Goal: Transaction & Acquisition: Purchase product/service

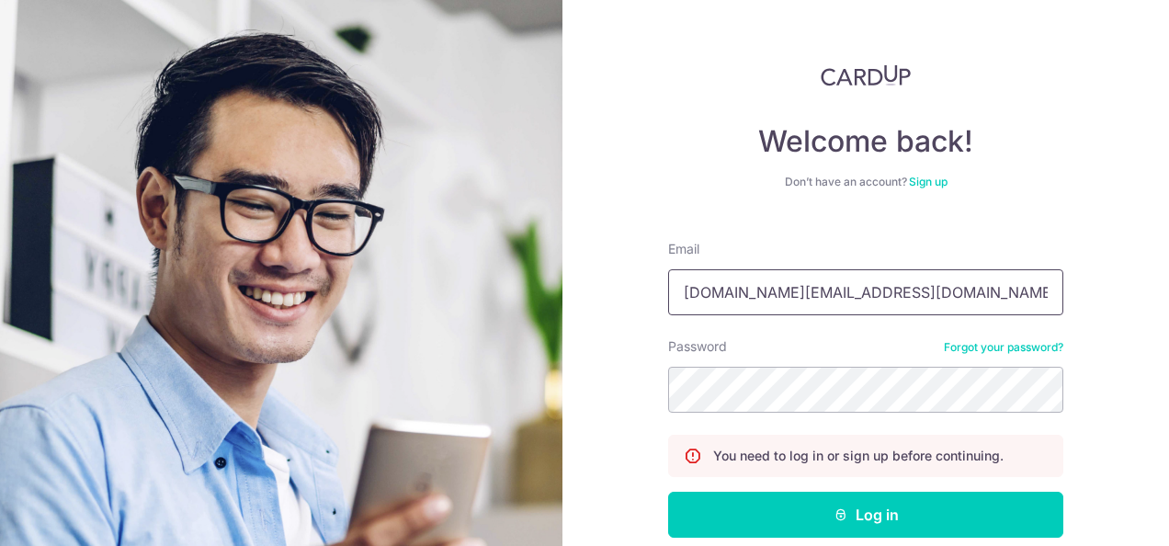
click at [842, 287] on input "lovesprings.sg@gmail.com" at bounding box center [865, 292] width 395 height 46
click at [886, 296] on input "geniusgu.sg@gmail.com" at bounding box center [865, 292] width 395 height 46
click at [880, 290] on input "geniusgu.sg@gmail.com" at bounding box center [865, 292] width 395 height 46
type input "peterlwin2008@gmail.com"
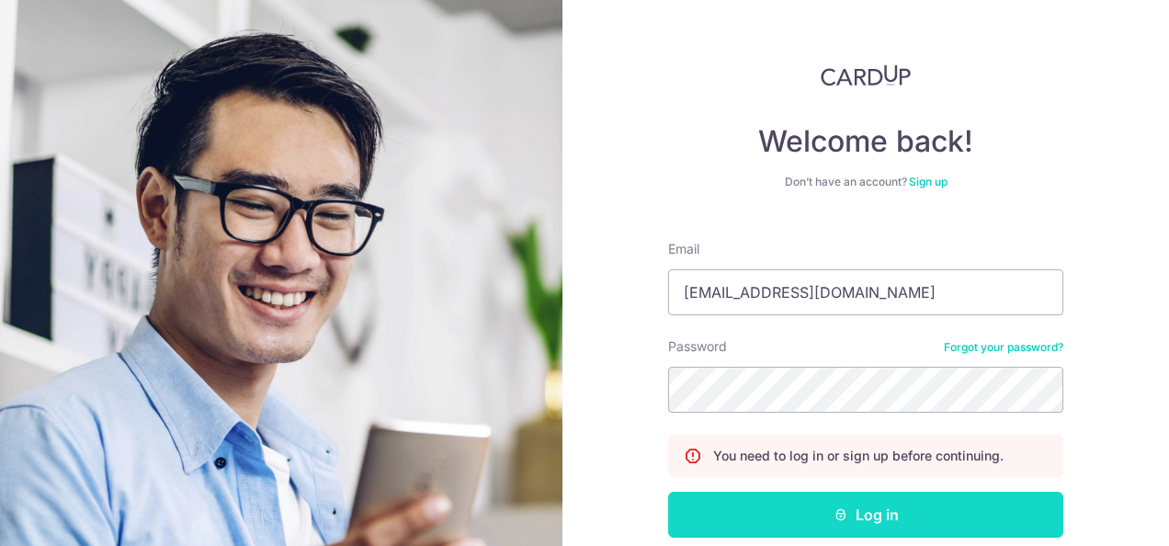
click at [834, 504] on button "Log in" at bounding box center [865, 515] width 395 height 46
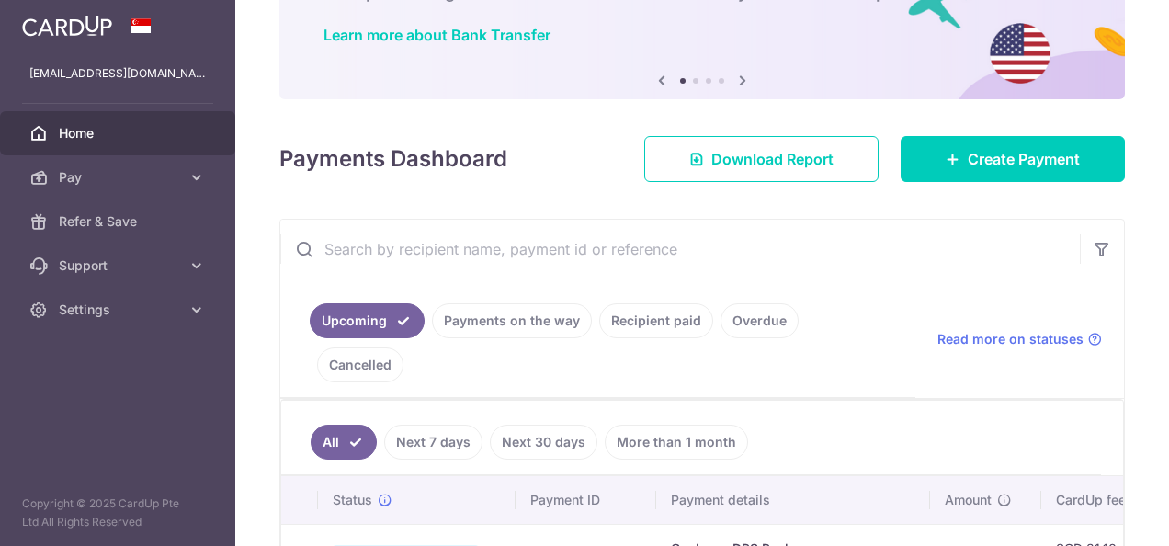
scroll to position [184, 0]
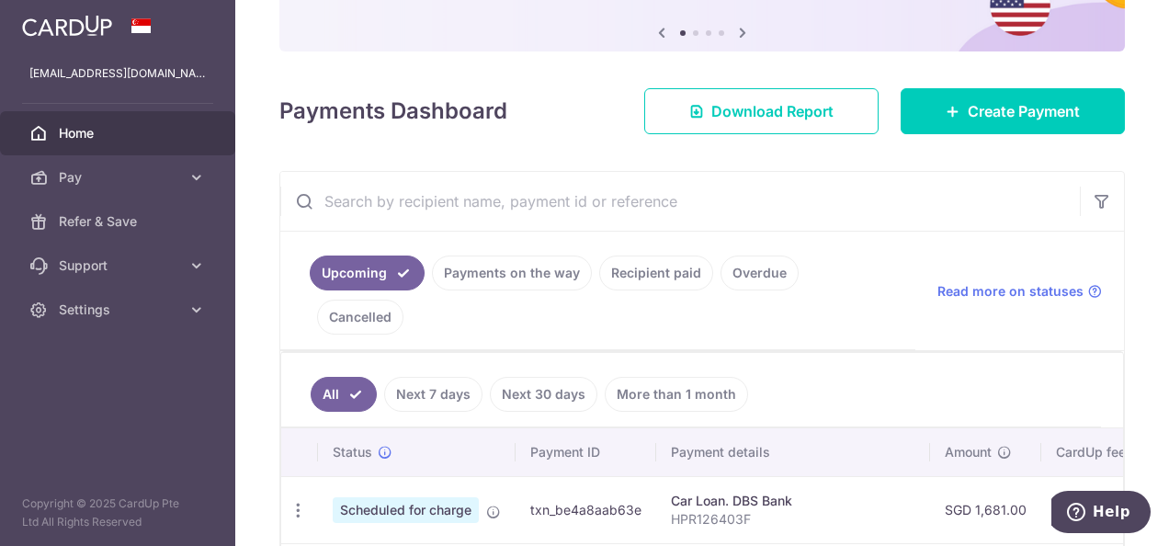
click at [66, 127] on span "Home" at bounding box center [119, 133] width 121 height 18
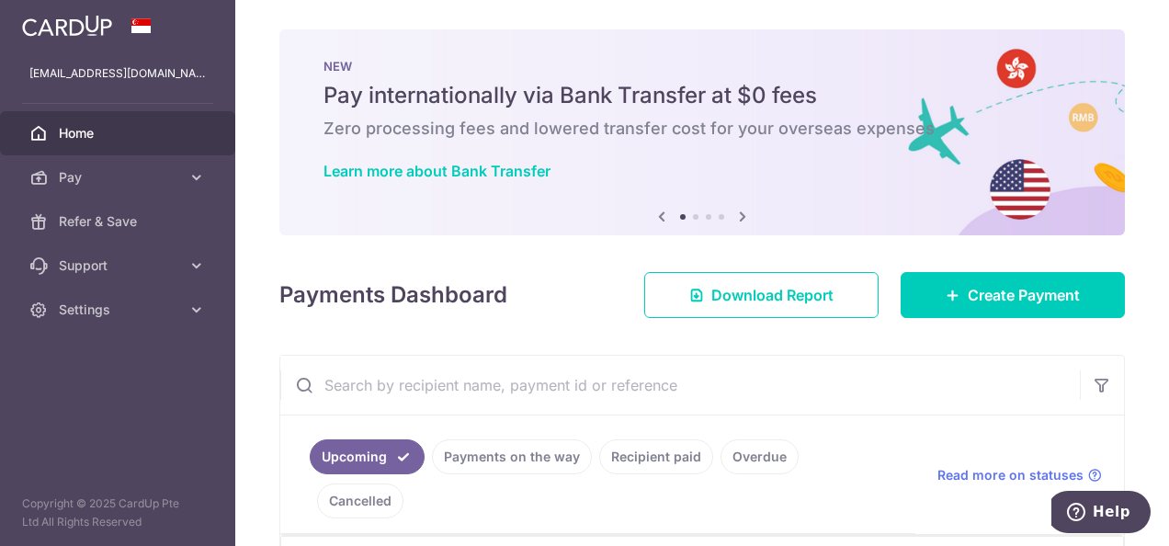
click at [85, 118] on link "Home" at bounding box center [117, 133] width 235 height 44
click at [85, 132] on span "Home" at bounding box center [119, 133] width 121 height 18
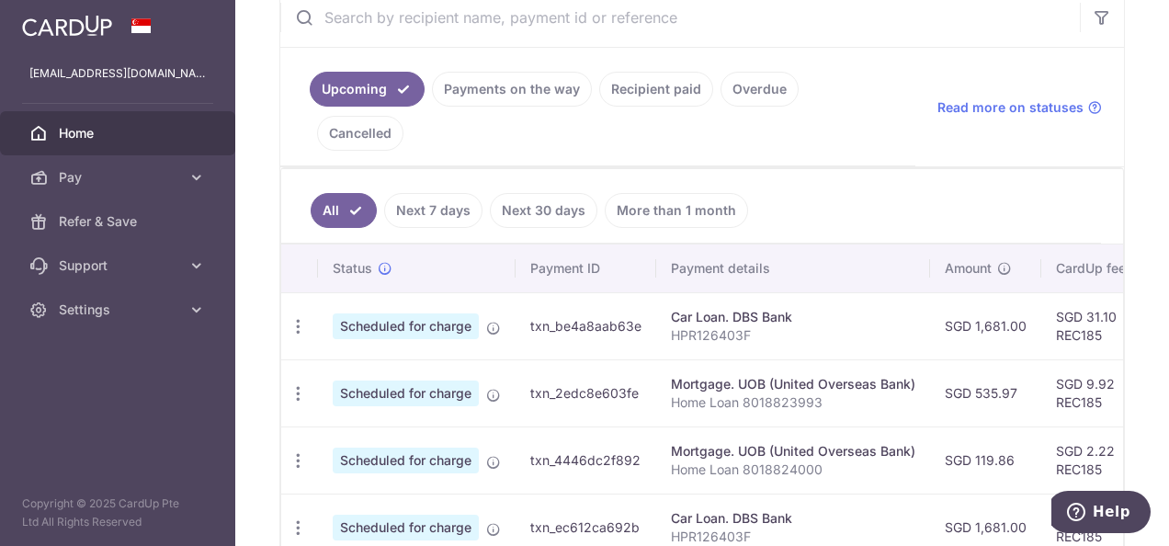
click at [72, 128] on span "Home" at bounding box center [119, 133] width 121 height 18
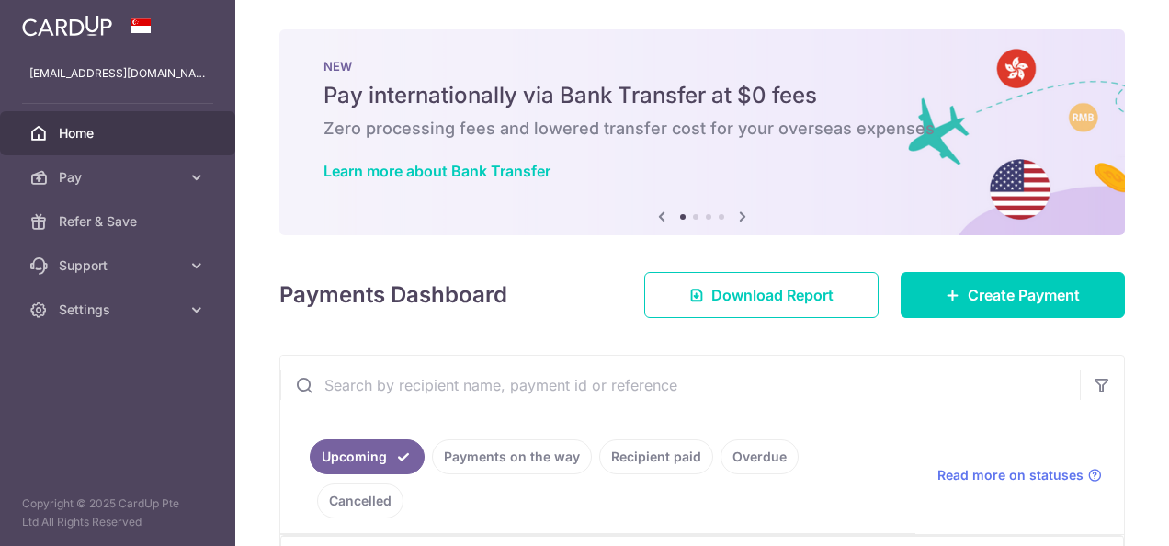
click at [96, 171] on span "Pay" at bounding box center [119, 177] width 121 height 18
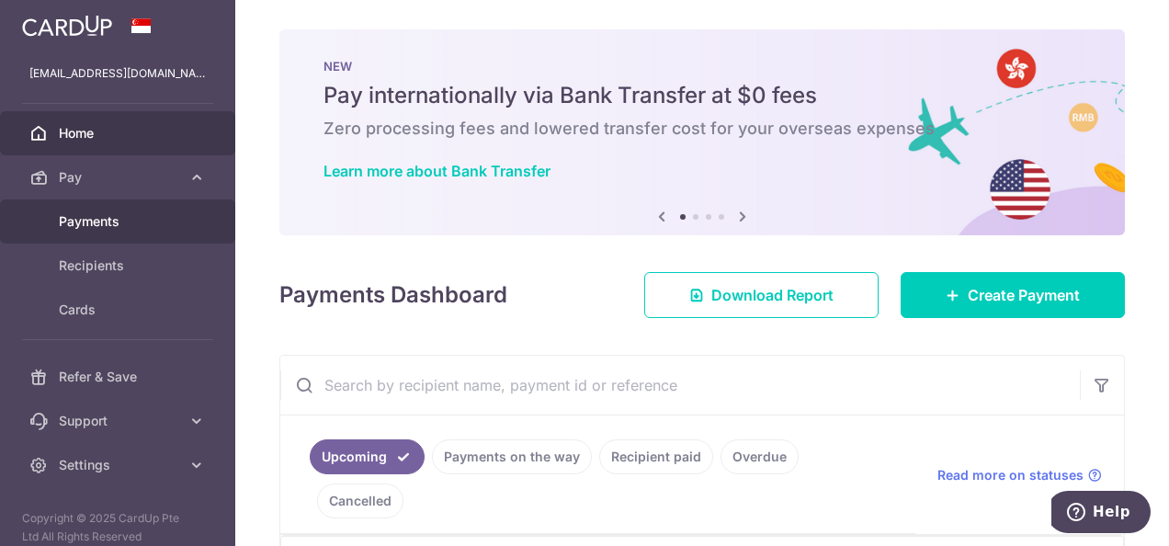
click at [105, 215] on span "Payments" at bounding box center [119, 221] width 121 height 18
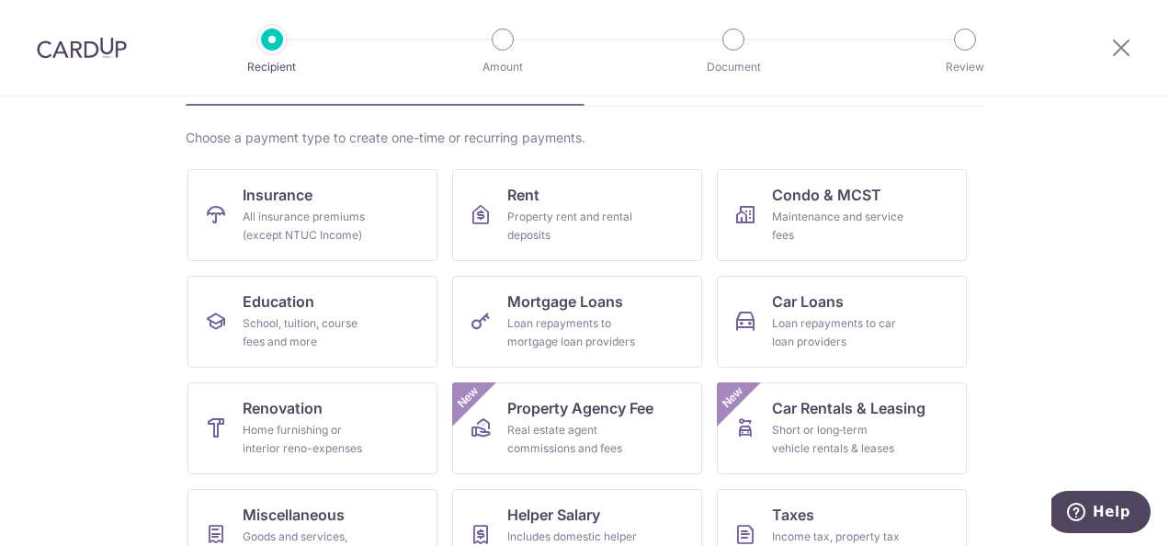
scroll to position [92, 0]
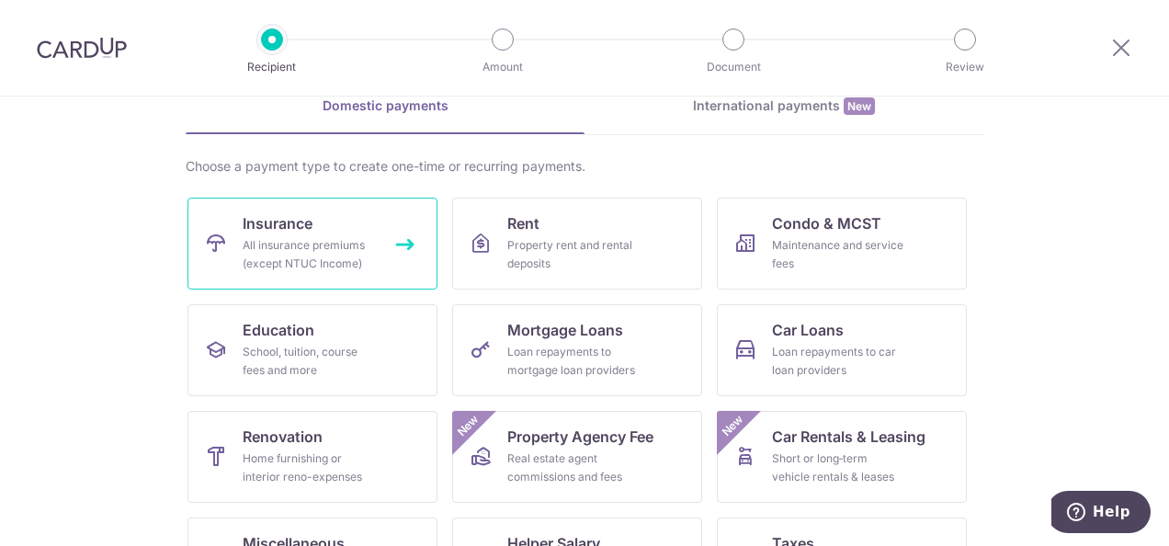
click at [308, 232] on span "Insurance" at bounding box center [278, 223] width 70 height 22
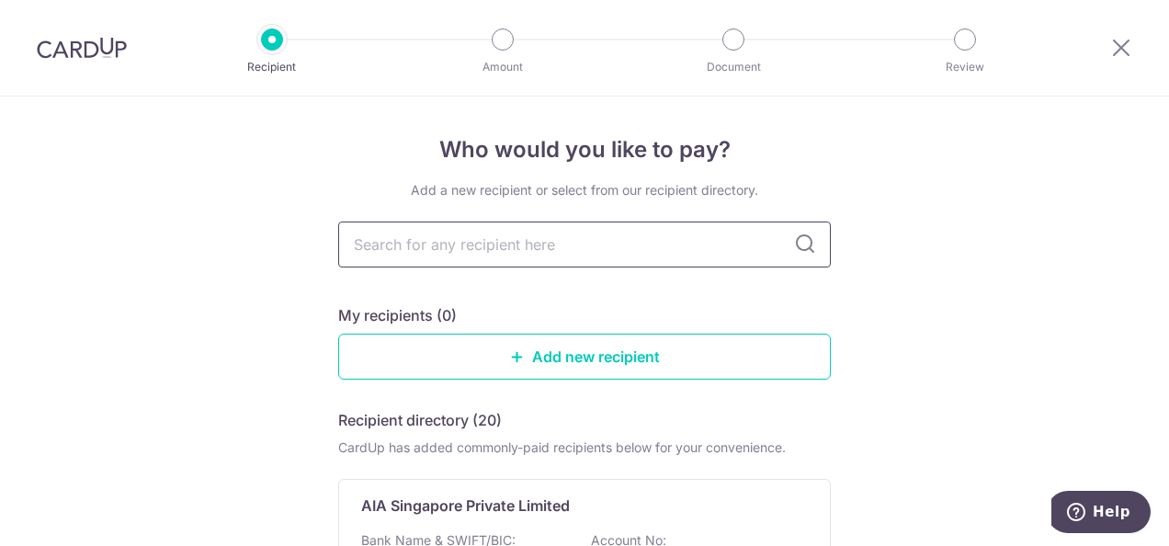
click at [620, 237] on input "text" at bounding box center [584, 244] width 492 height 46
type input "aia"
type input "a"
type input "aia"
click at [806, 241] on icon at bounding box center [805, 244] width 22 height 22
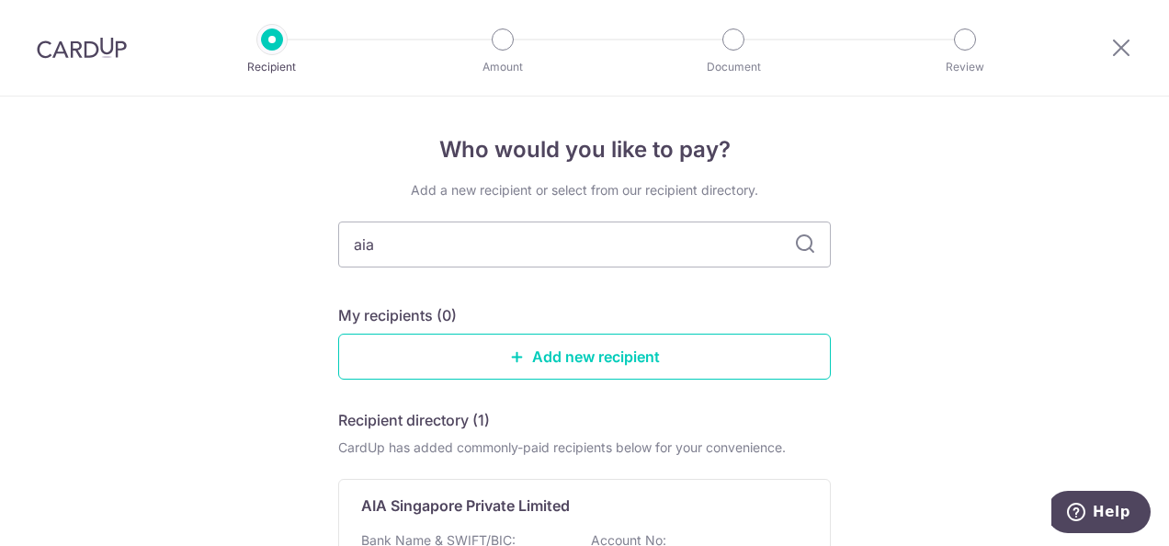
type input "Aia"
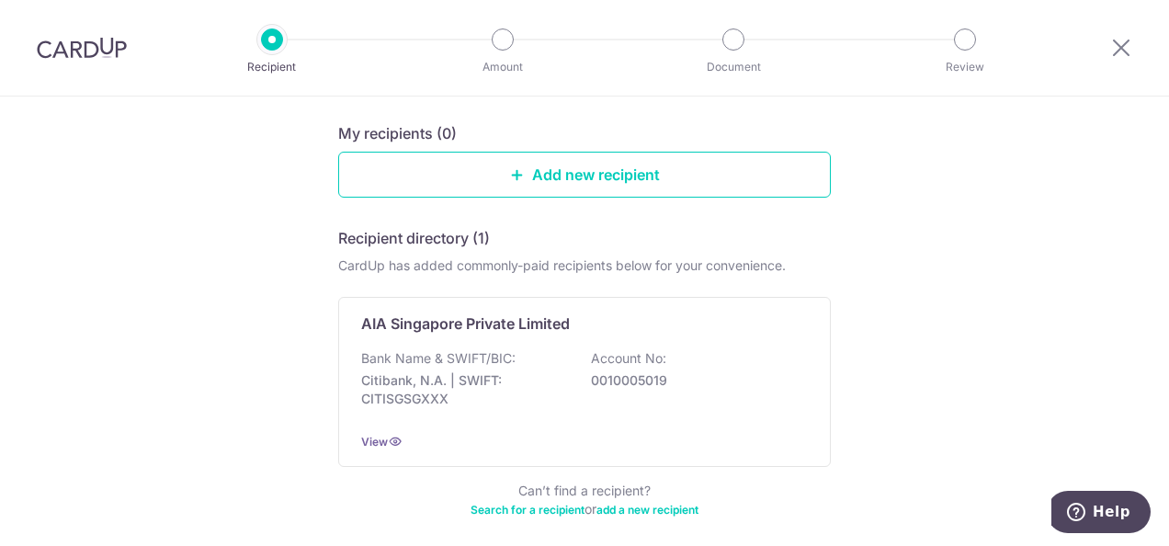
scroll to position [184, 0]
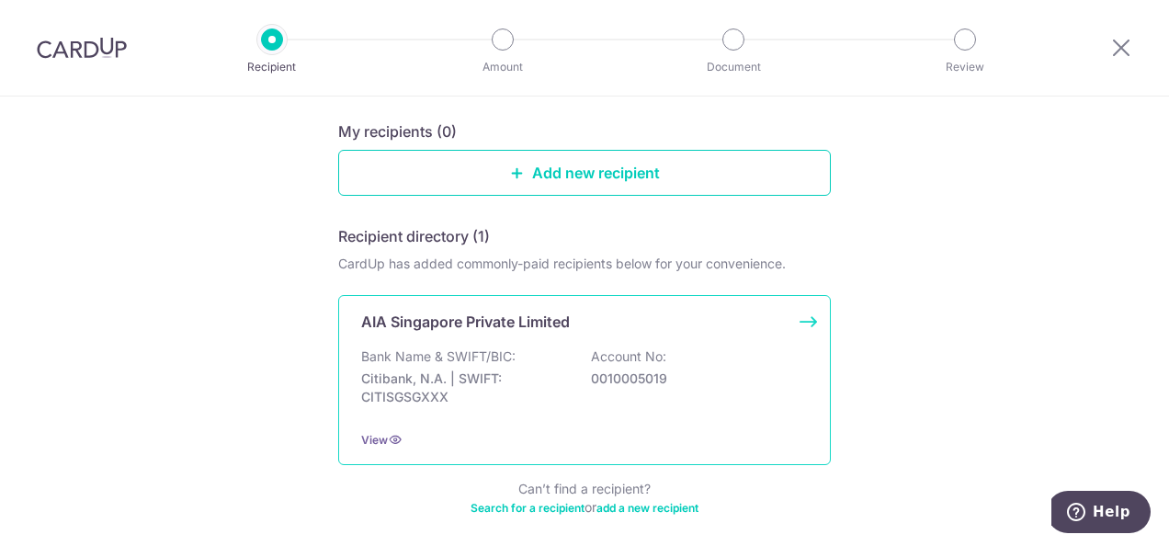
click at [609, 338] on div "AIA Singapore Private Limited Bank Name & SWIFT/BIC: Citibank, N.A. | SWIFT: CI…" at bounding box center [584, 380] width 492 height 170
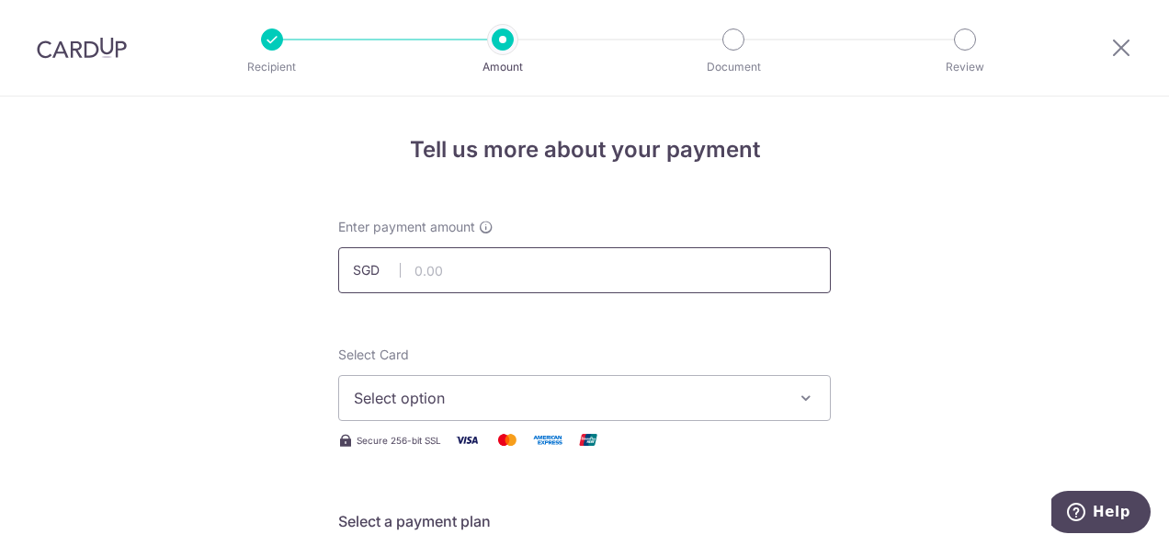
click at [569, 275] on input "text" at bounding box center [584, 270] width 492 height 46
type input "1,052.00"
click at [453, 396] on span "Select option" at bounding box center [568, 398] width 428 height 22
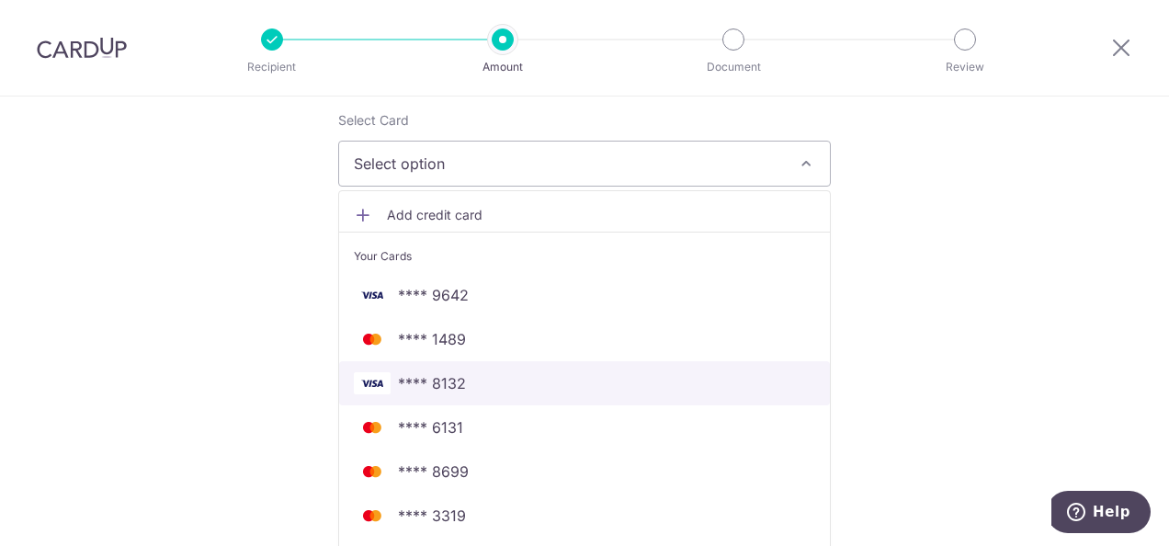
scroll to position [276, 0]
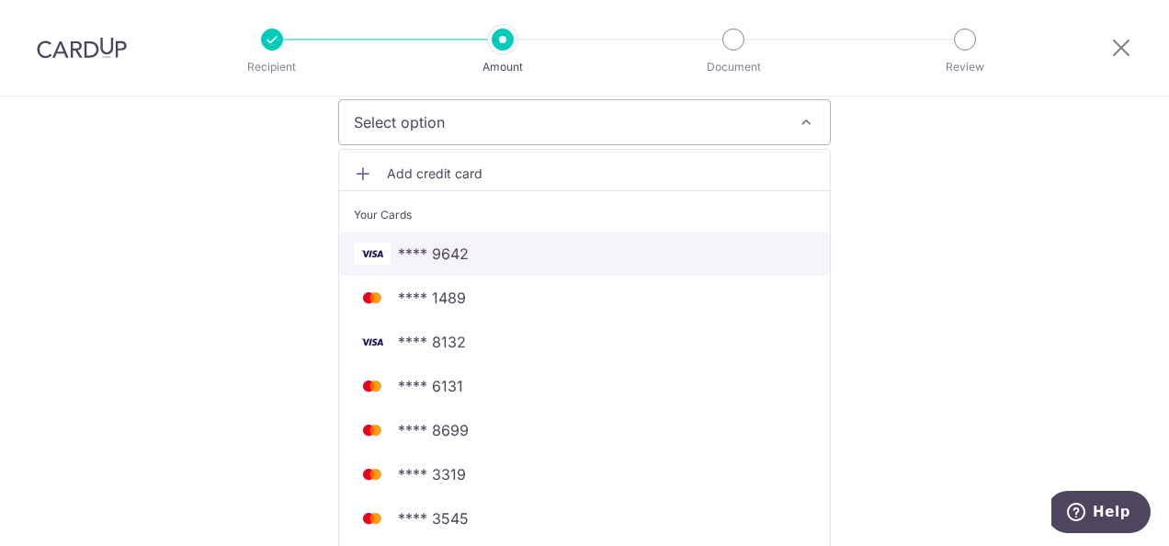
click at [502, 252] on span "**** 9642" at bounding box center [584, 254] width 461 height 22
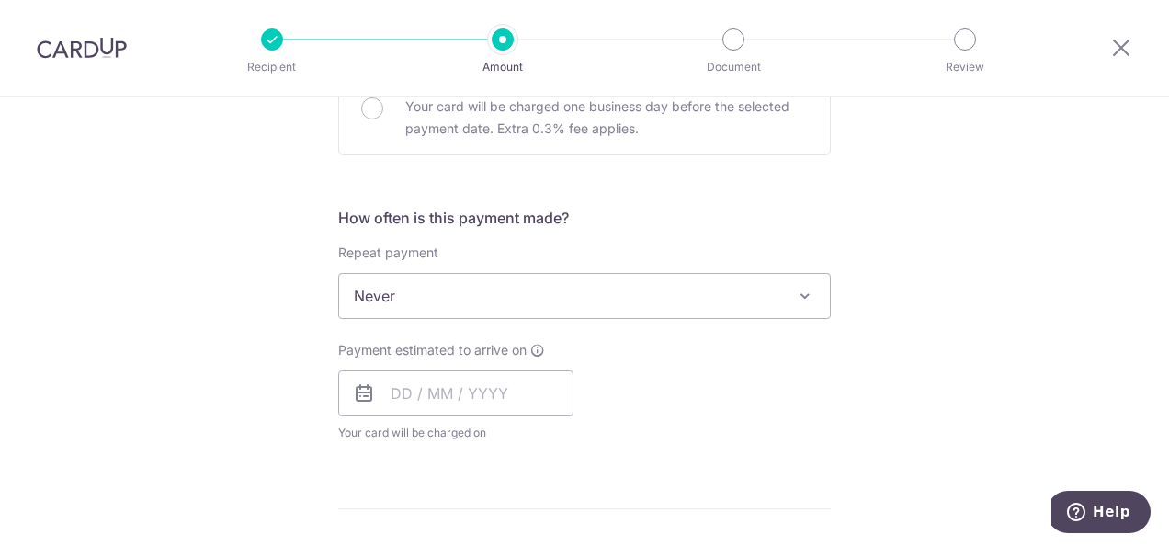
scroll to position [643, 0]
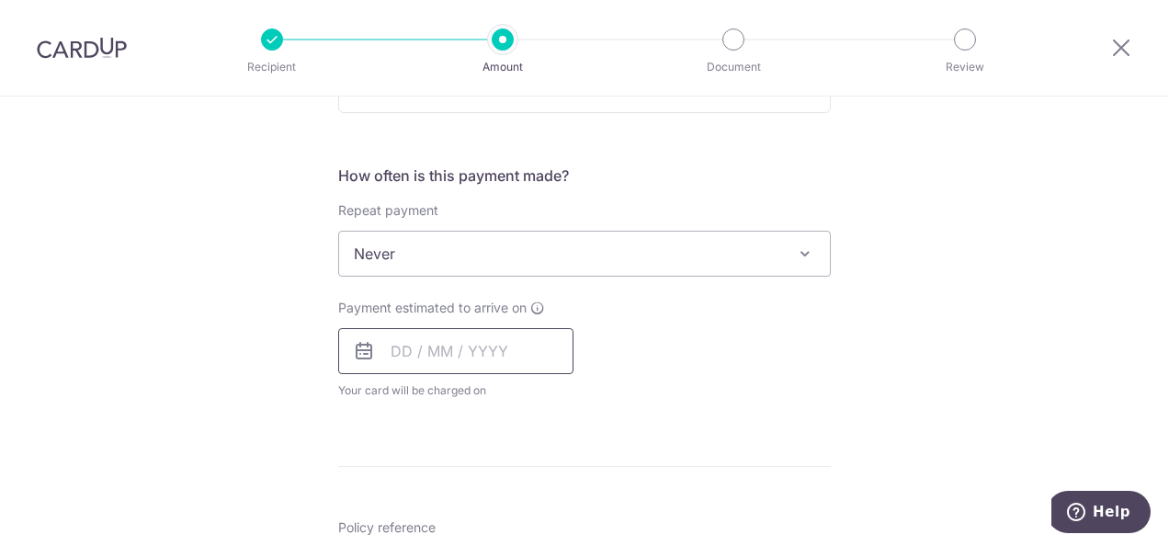
click at [469, 346] on input "text" at bounding box center [455, 351] width 235 height 46
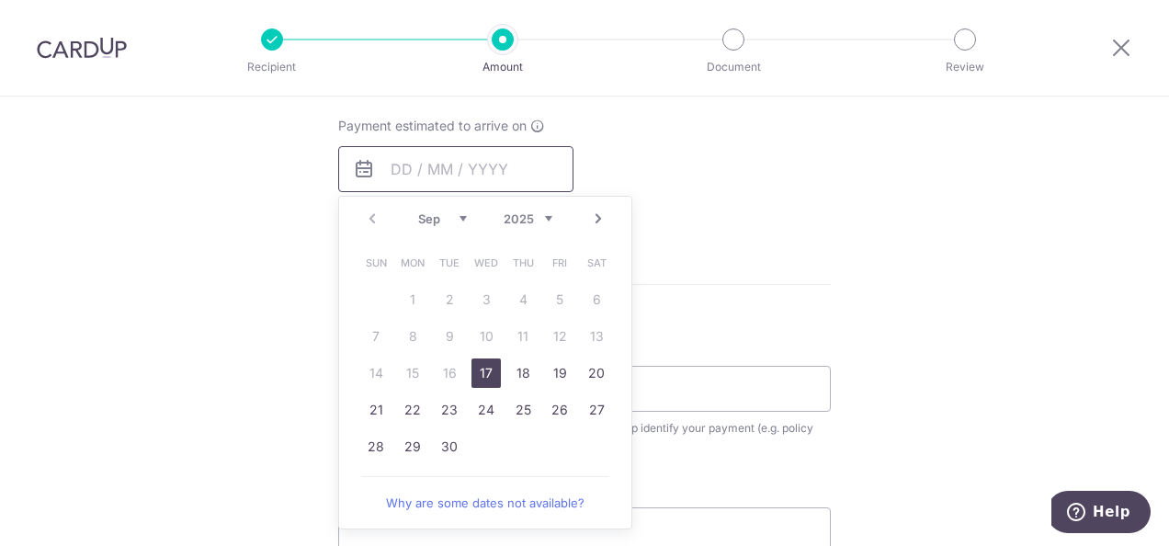
scroll to position [827, 0]
click at [478, 369] on link "17" at bounding box center [485, 370] width 29 height 29
type input "[DATE]"
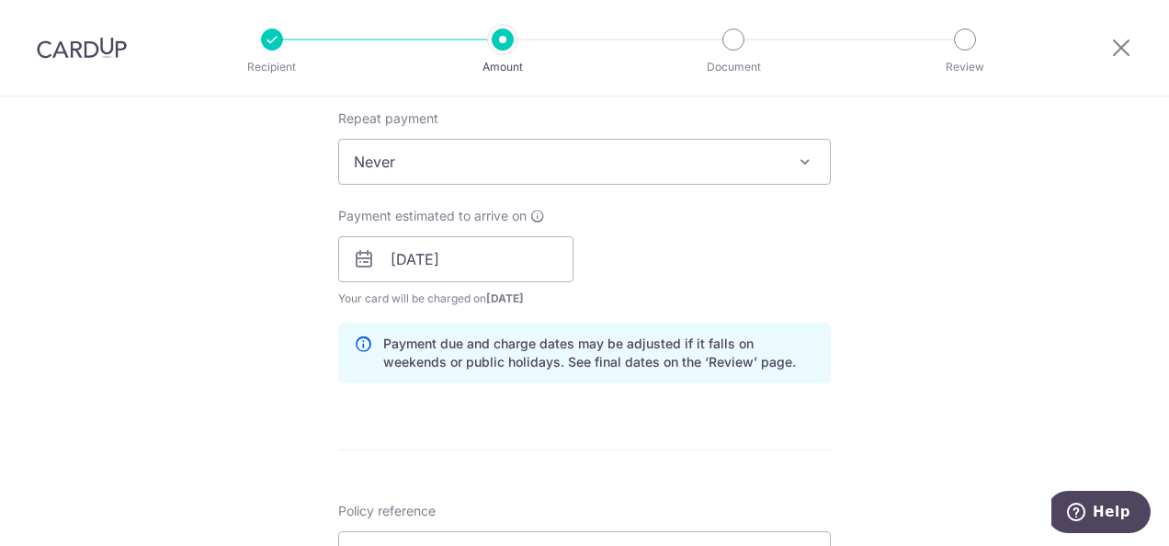
scroll to position [919, 0]
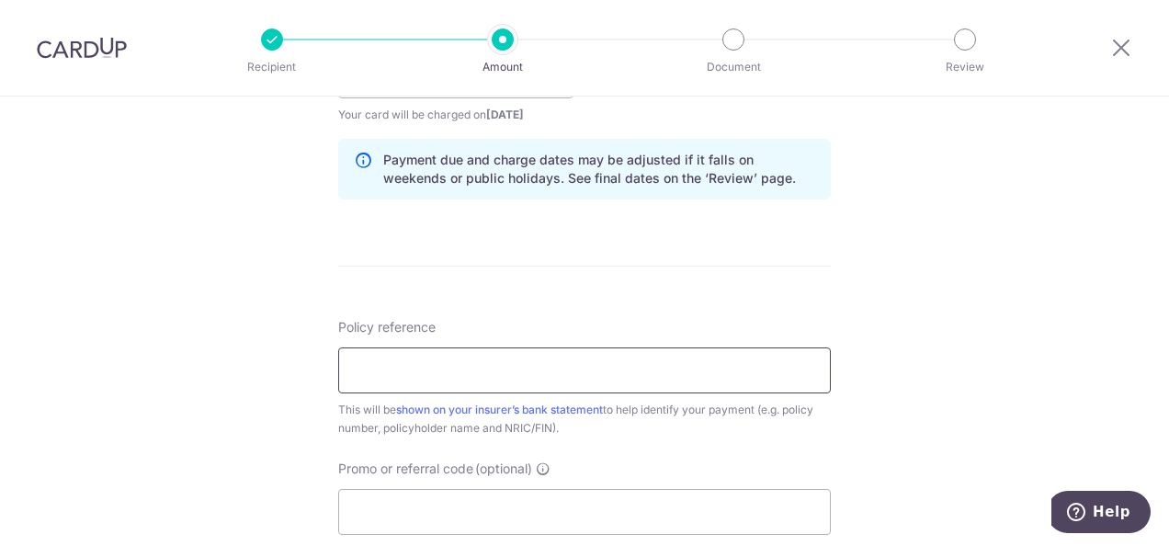
click at [391, 357] on input "Policy reference" at bounding box center [584, 370] width 492 height 46
click at [1021, 325] on div "Tell us more about your payment Enter payment amount SGD 1,052.00 1052.00 Selec…" at bounding box center [584, 46] width 1169 height 1737
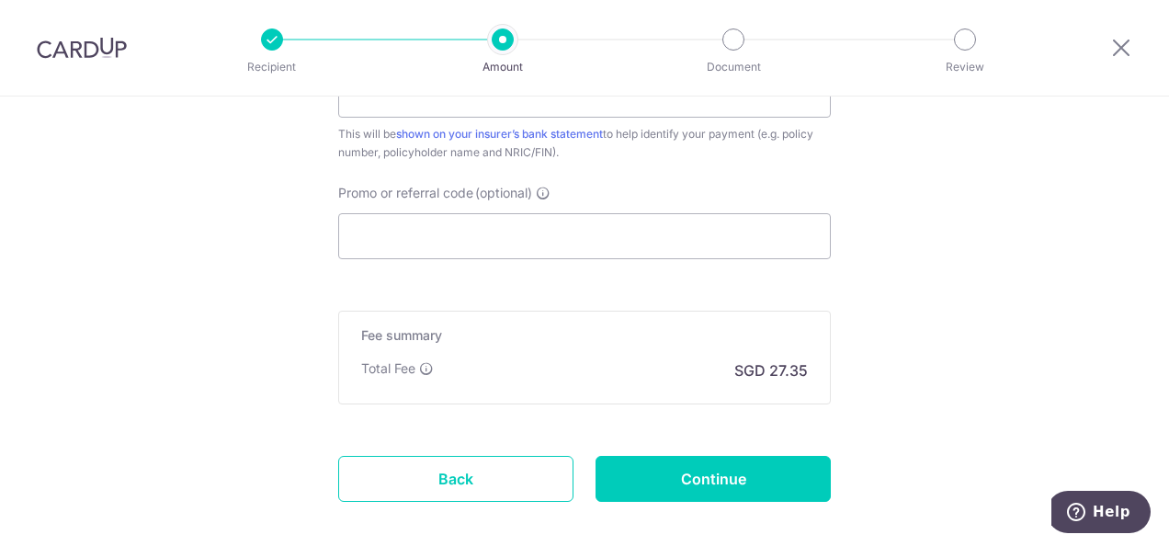
scroll to position [1102, 0]
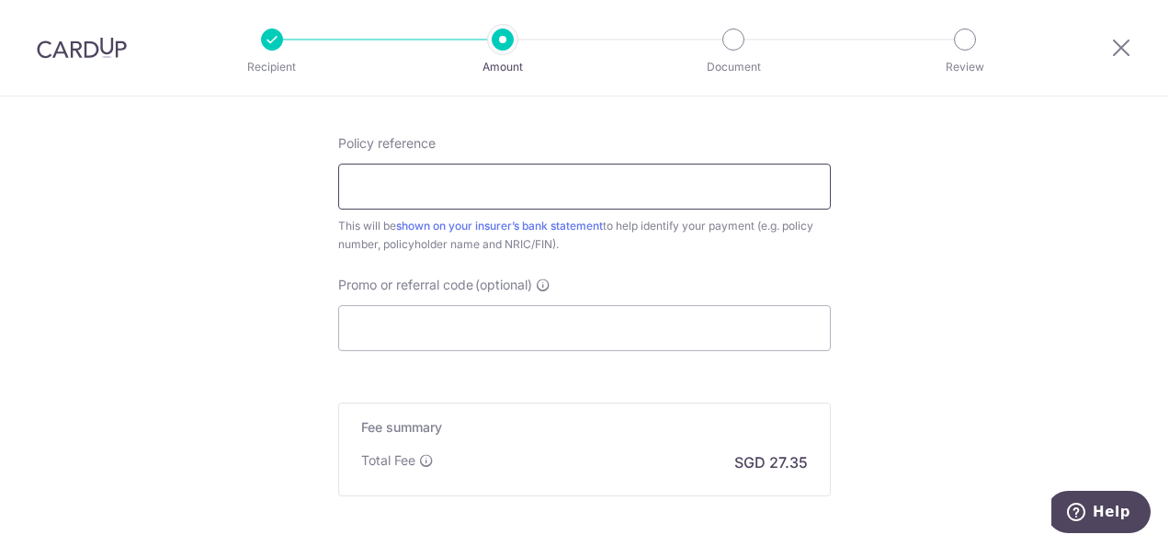
click at [445, 164] on input "Policy reference" at bounding box center [584, 187] width 492 height 46
paste input "H239447670"
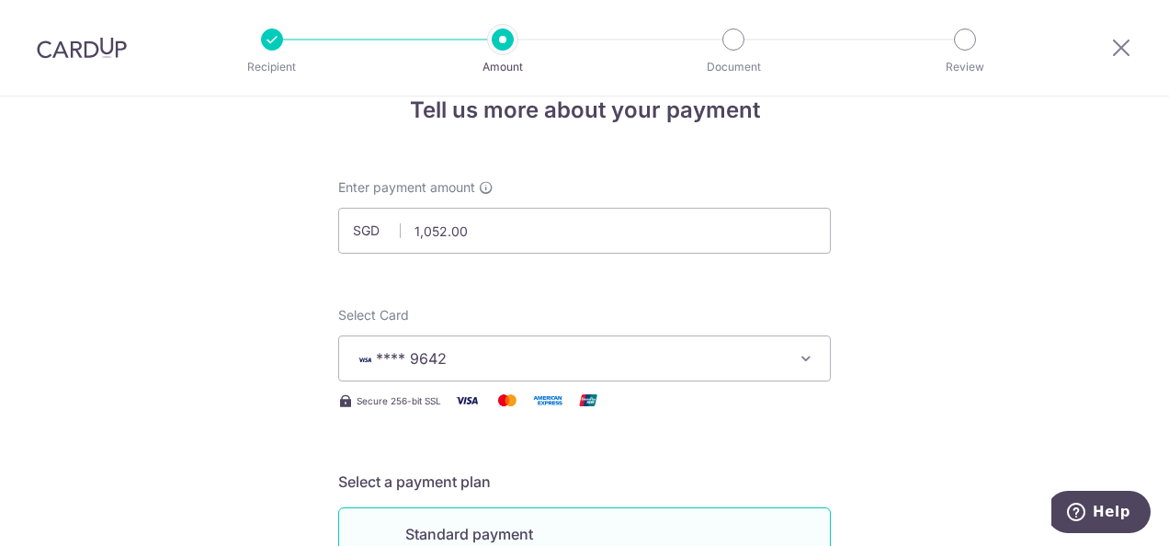
scroll to position [0, 0]
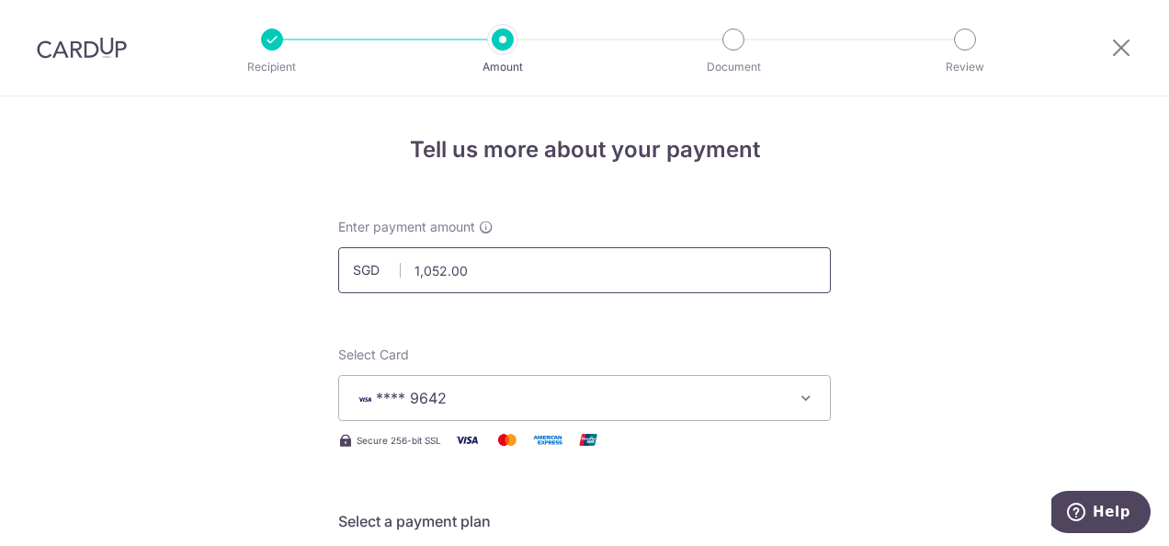
type input "H239447670"
drag, startPoint x: 470, startPoint y: 270, endPoint x: 406, endPoint y: 275, distance: 64.5
click at [406, 275] on input "1,052.00" at bounding box center [584, 270] width 492 height 46
type input "526.00"
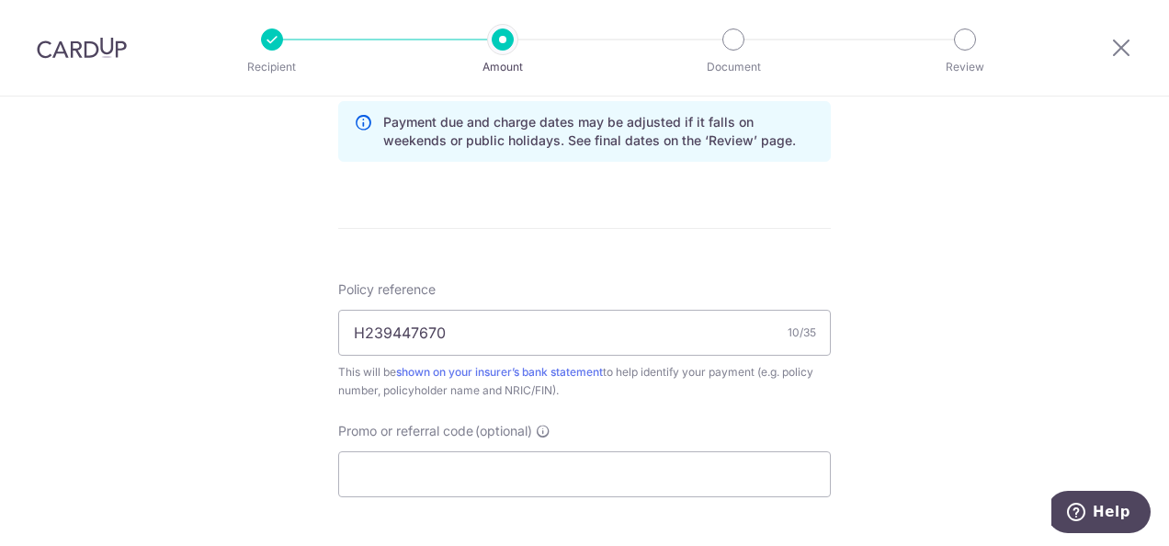
scroll to position [1011, 0]
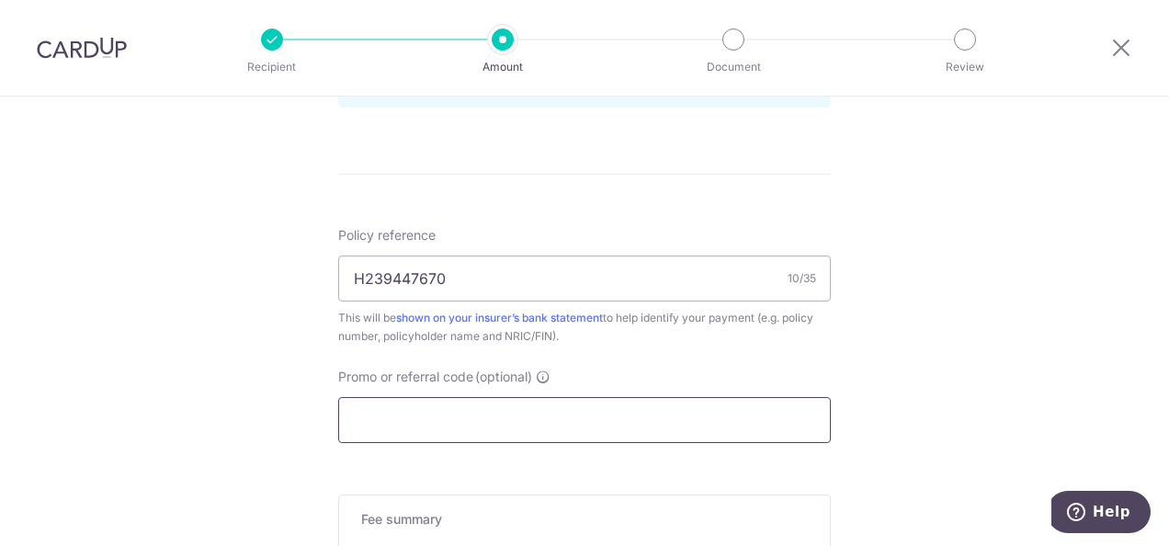
click at [428, 421] on input "Promo or referral code (optional)" at bounding box center [584, 420] width 492 height 46
click at [551, 400] on input "Promo or referral code (optional)" at bounding box center [584, 420] width 492 height 46
paste input "MILELION"
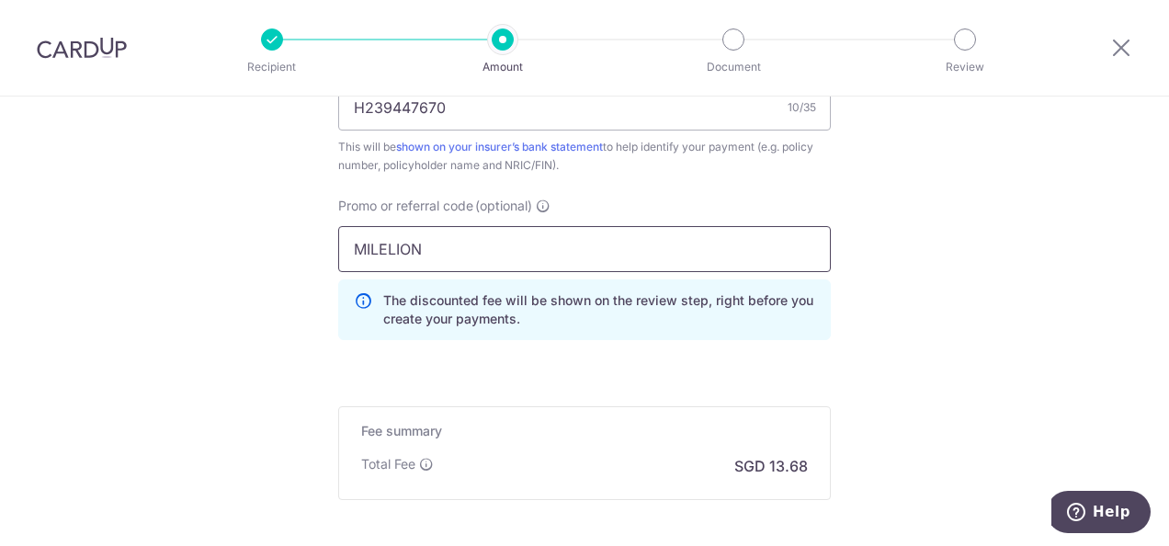
scroll to position [1194, 0]
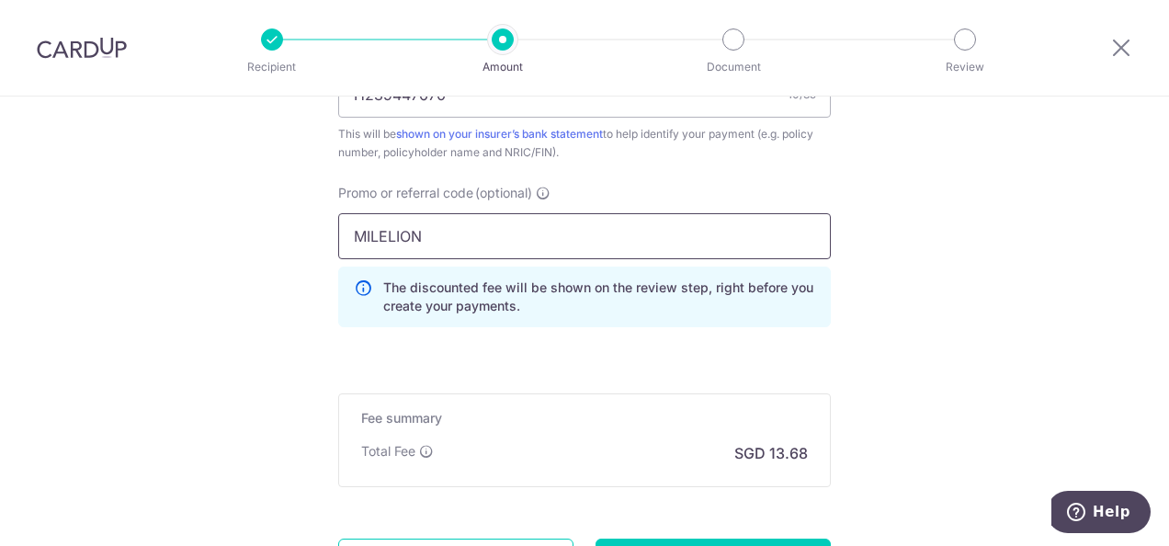
type input "MILELION"
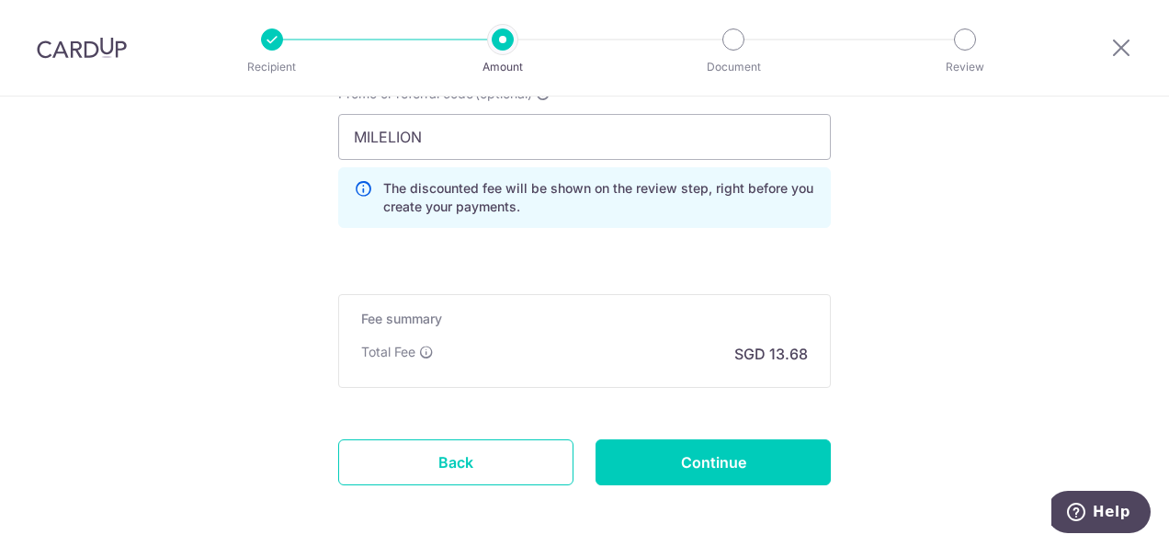
scroll to position [1365, 0]
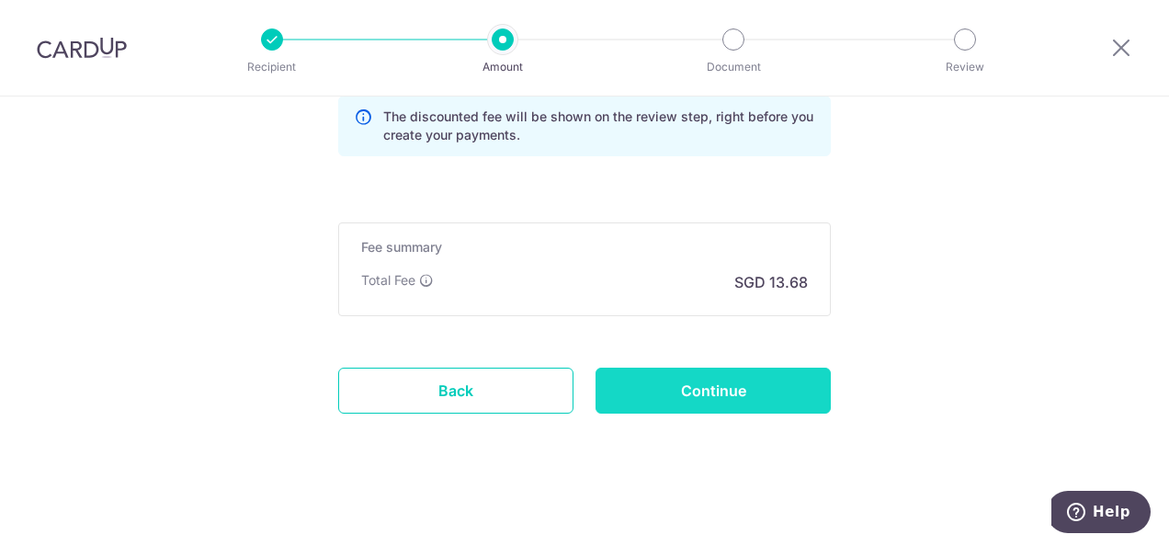
click at [726, 393] on input "Continue" at bounding box center [712, 390] width 235 height 46
type input "Create Schedule"
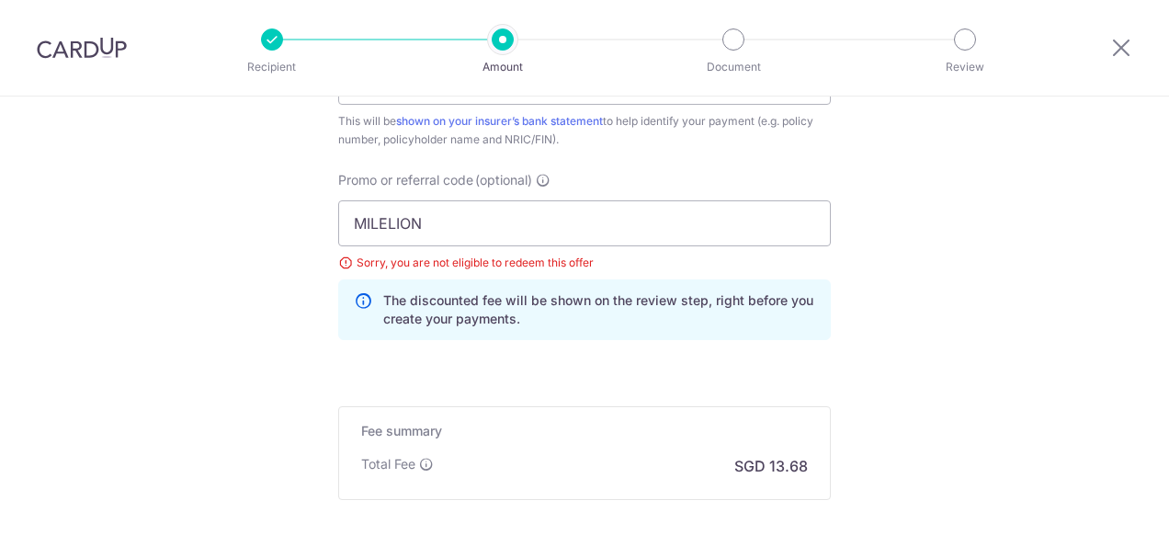
scroll to position [1115, 0]
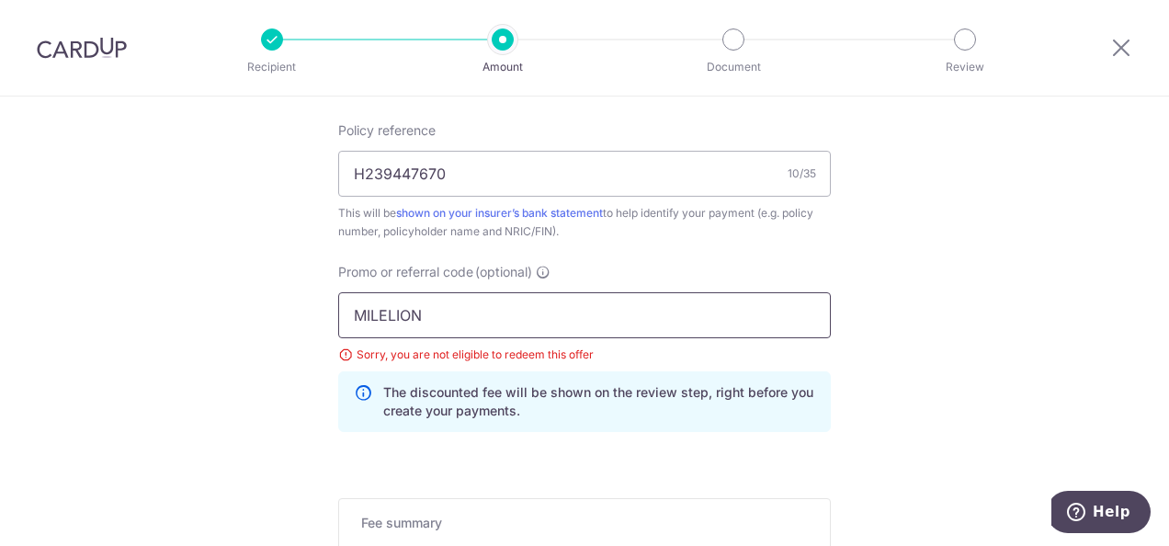
click at [454, 318] on input "MILELION" at bounding box center [584, 315] width 492 height 46
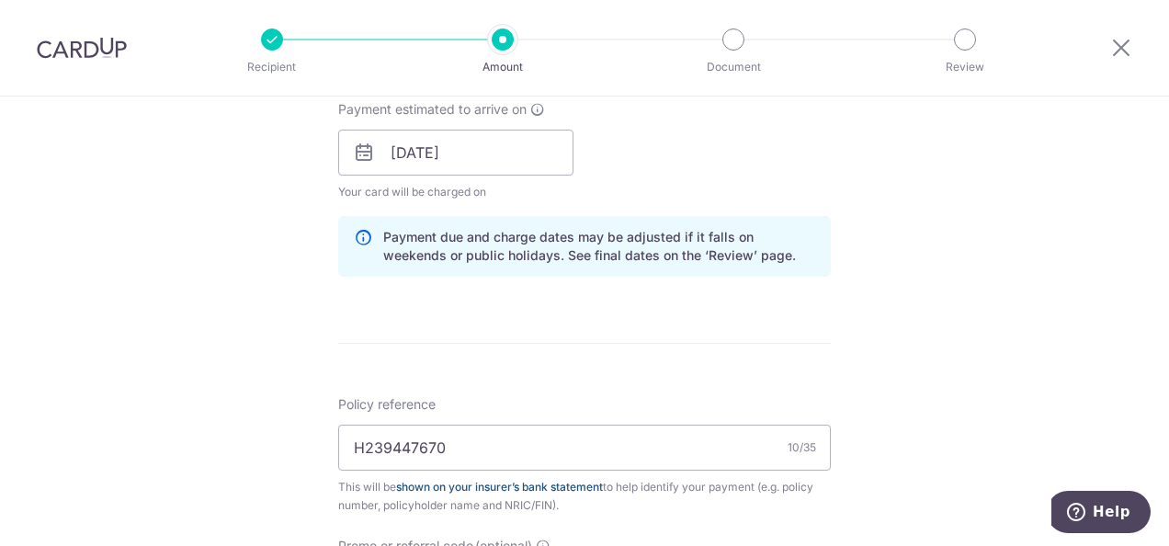
scroll to position [932, 0]
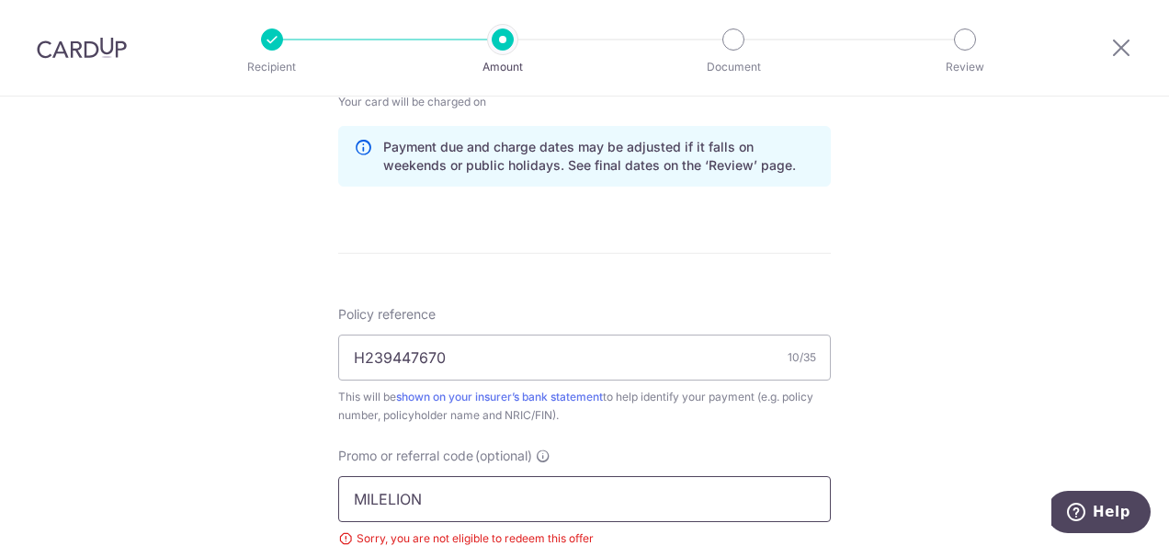
drag, startPoint x: 449, startPoint y: 495, endPoint x: 288, endPoint y: 488, distance: 160.9
click at [289, 489] on div "Tell us more about your payment Enter payment amount SGD 526.00 526.00 Select C…" at bounding box center [584, 88] width 1169 height 1846
paste input "REC185"
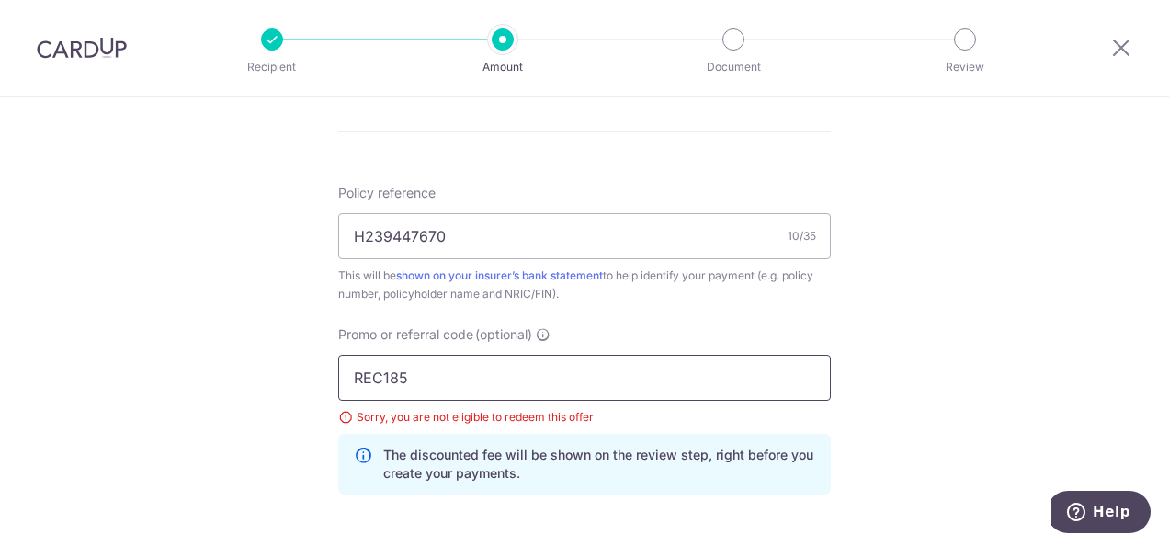
scroll to position [1115, 0]
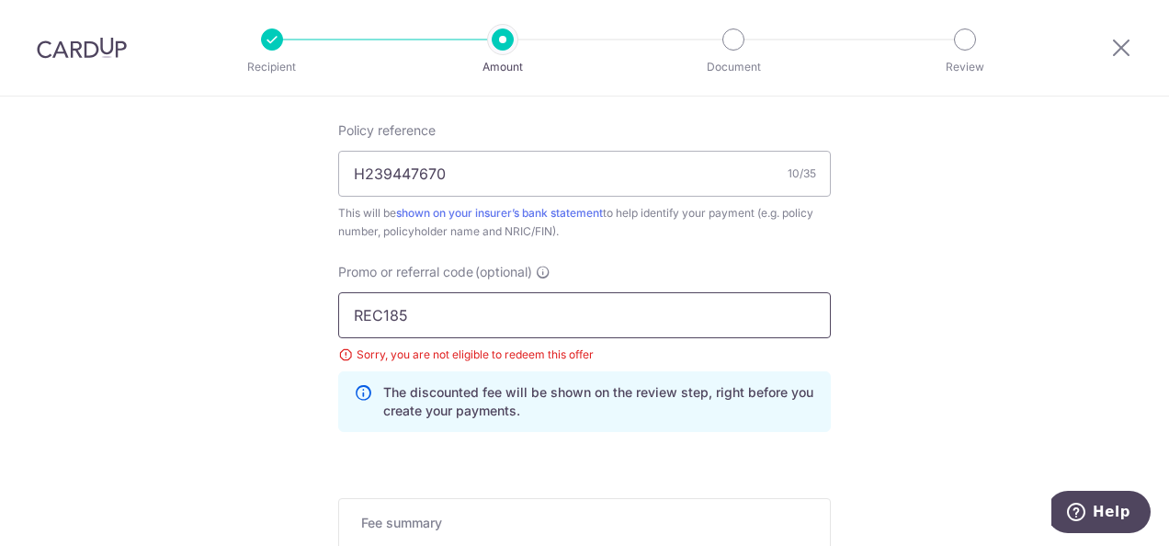
type input "REC185"
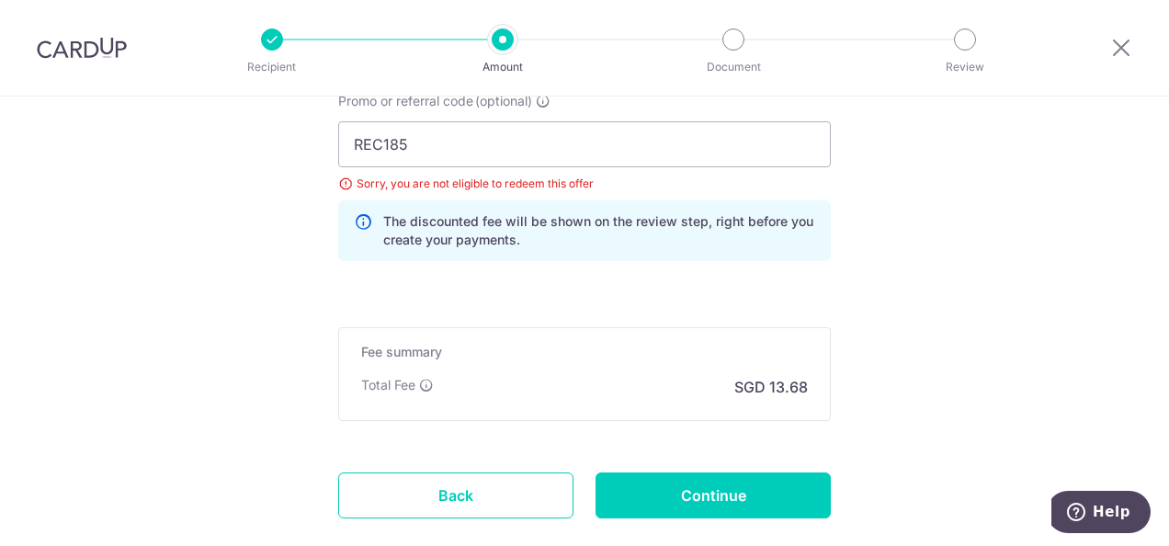
scroll to position [1299, 0]
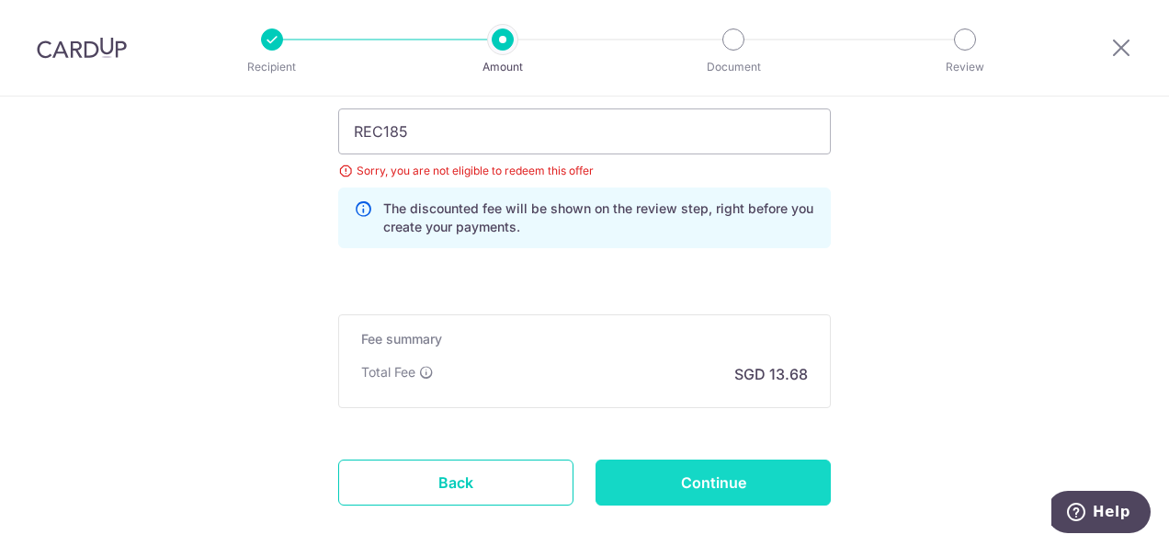
click at [710, 469] on input "Continue" at bounding box center [712, 482] width 235 height 46
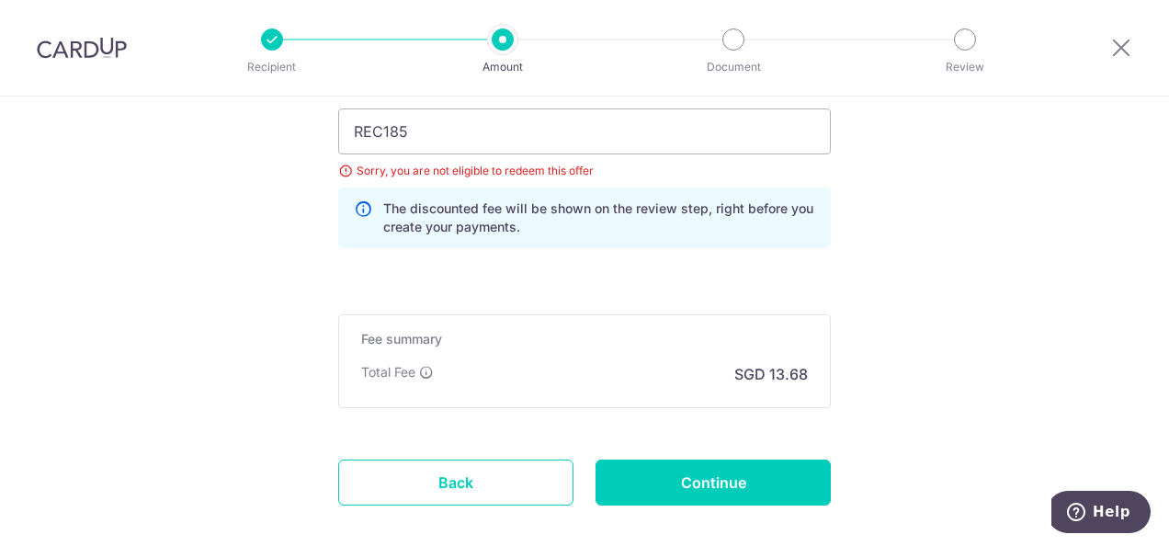
type input "Update Schedule"
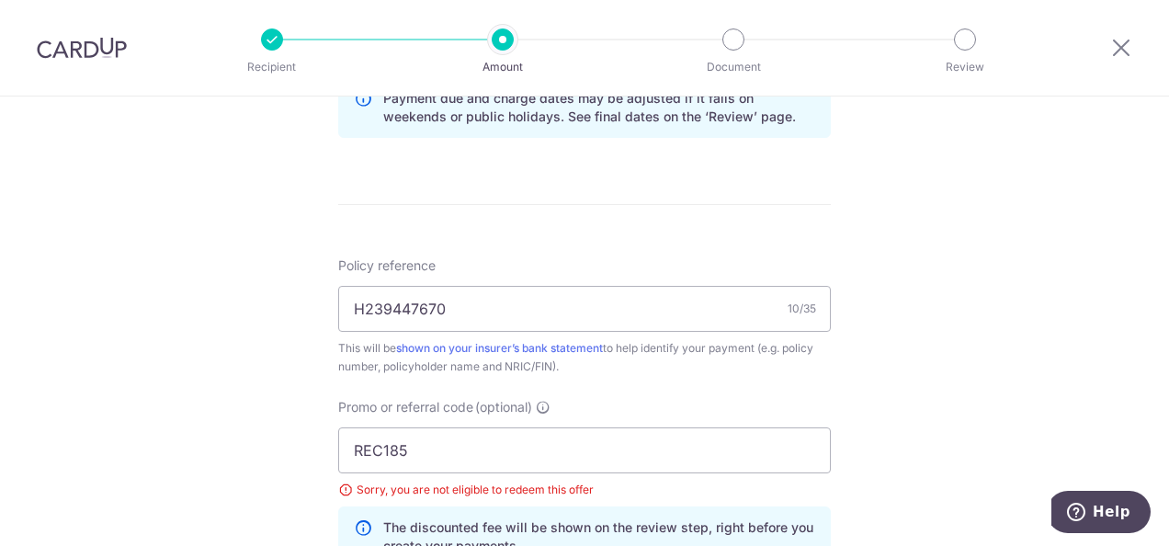
scroll to position [1023, 0]
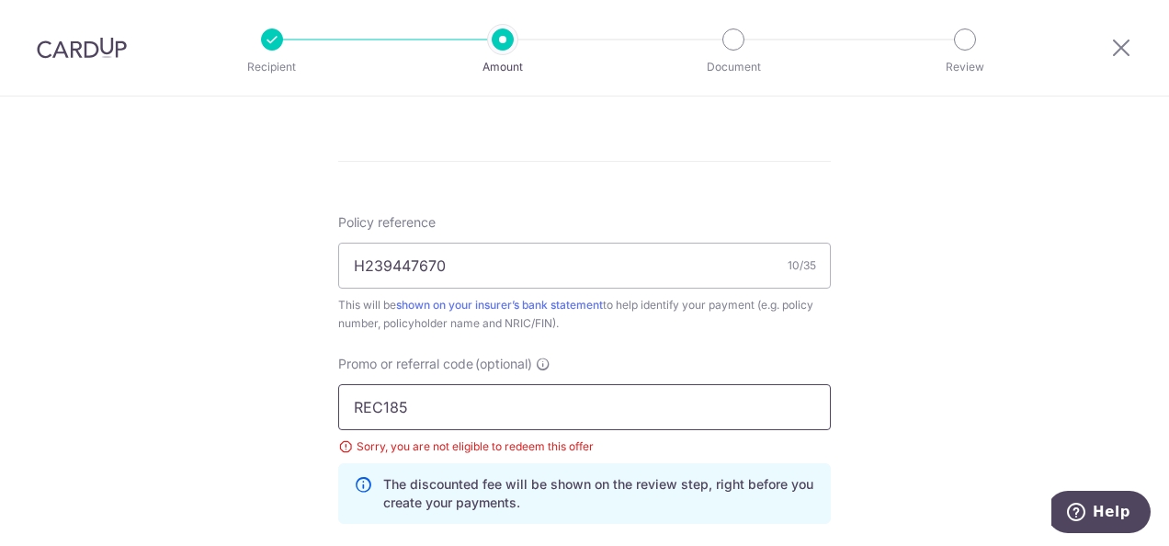
drag, startPoint x: 422, startPoint y: 404, endPoint x: 300, endPoint y: 406, distance: 122.2
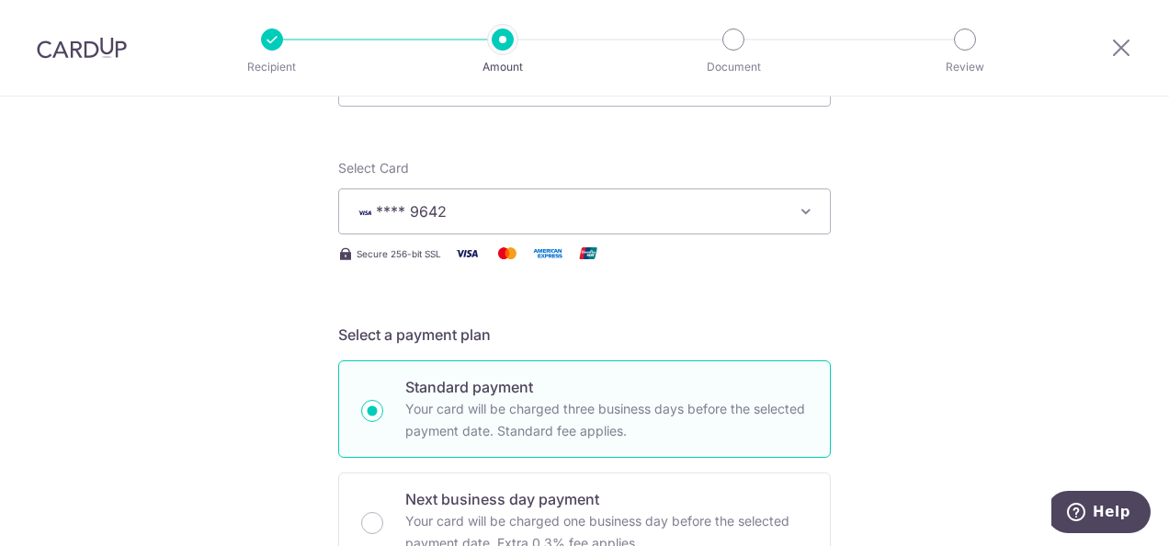
scroll to position [184, 0]
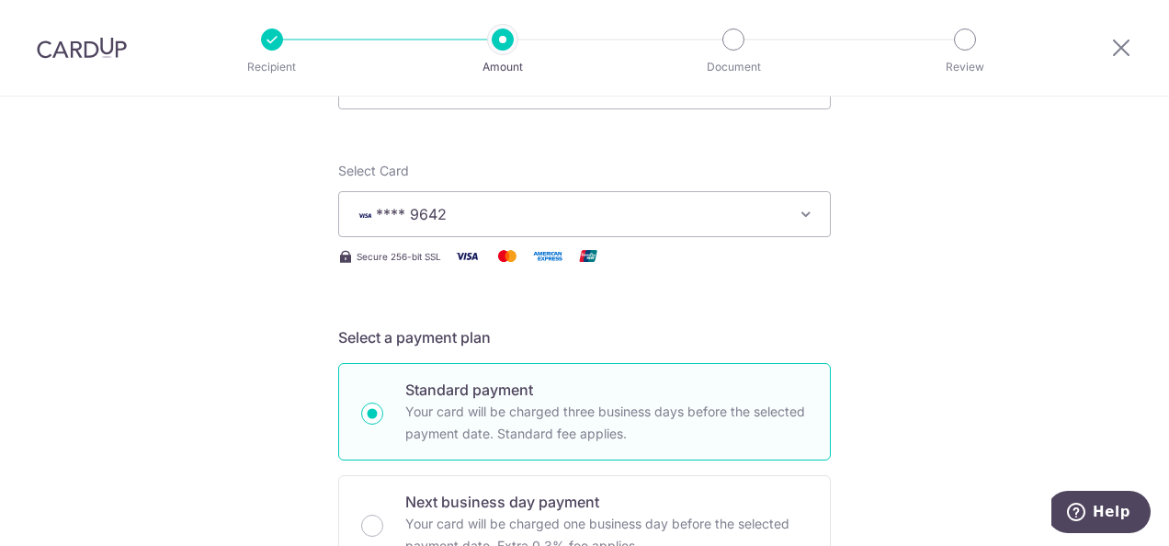
click at [797, 213] on icon "button" at bounding box center [806, 214] width 18 height 18
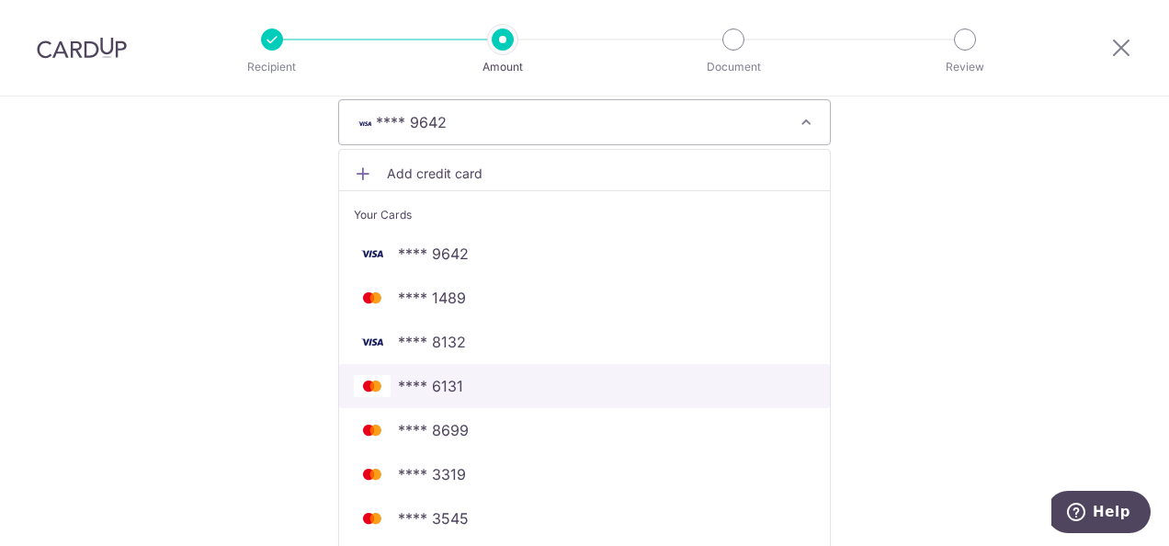
scroll to position [367, 0]
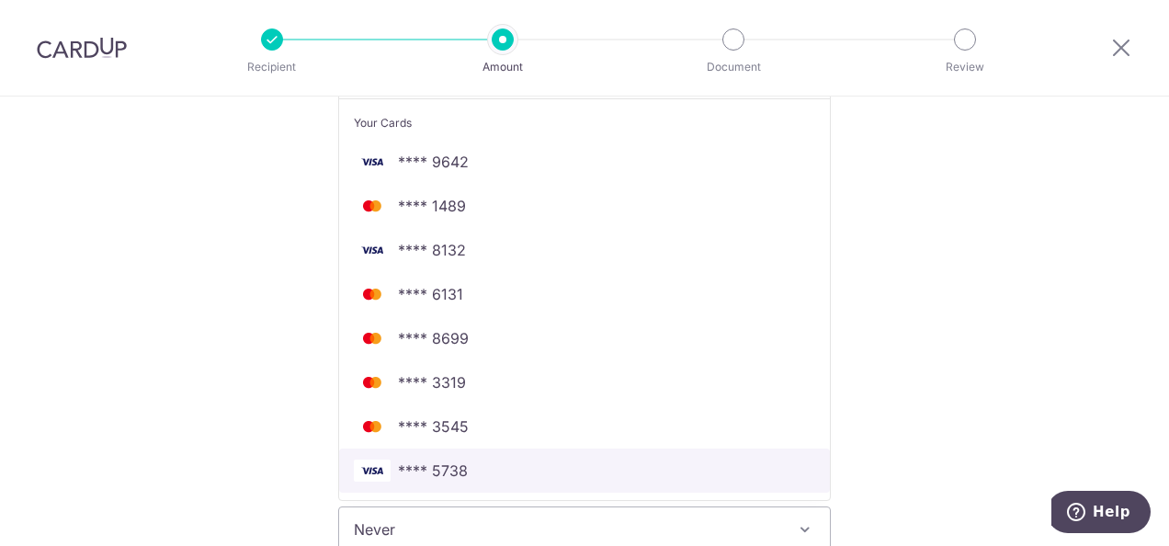
drag, startPoint x: 449, startPoint y: 470, endPoint x: 581, endPoint y: 331, distance: 191.7
click at [449, 470] on span "**** 5738" at bounding box center [433, 470] width 70 height 22
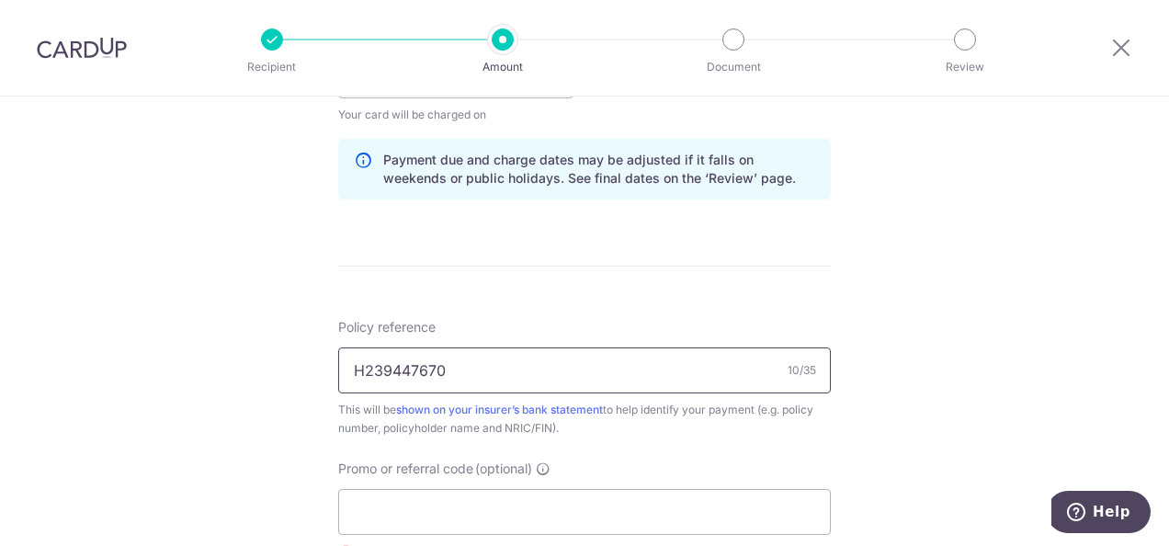
scroll to position [1011, 0]
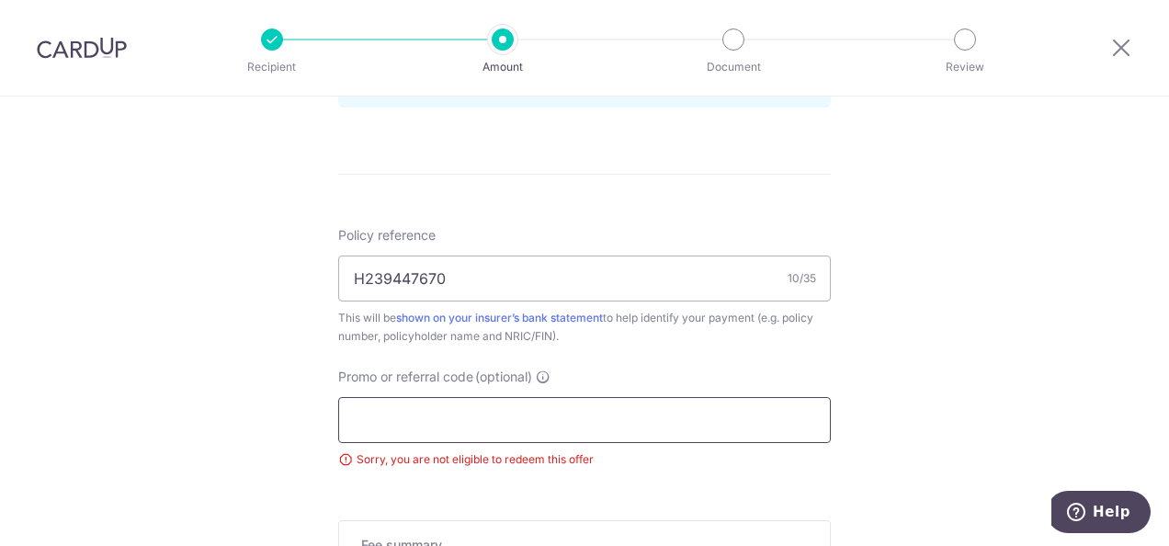
click at [416, 401] on input "Promo or referral code (optional)" at bounding box center [584, 420] width 492 height 46
paste input "OCBC155"
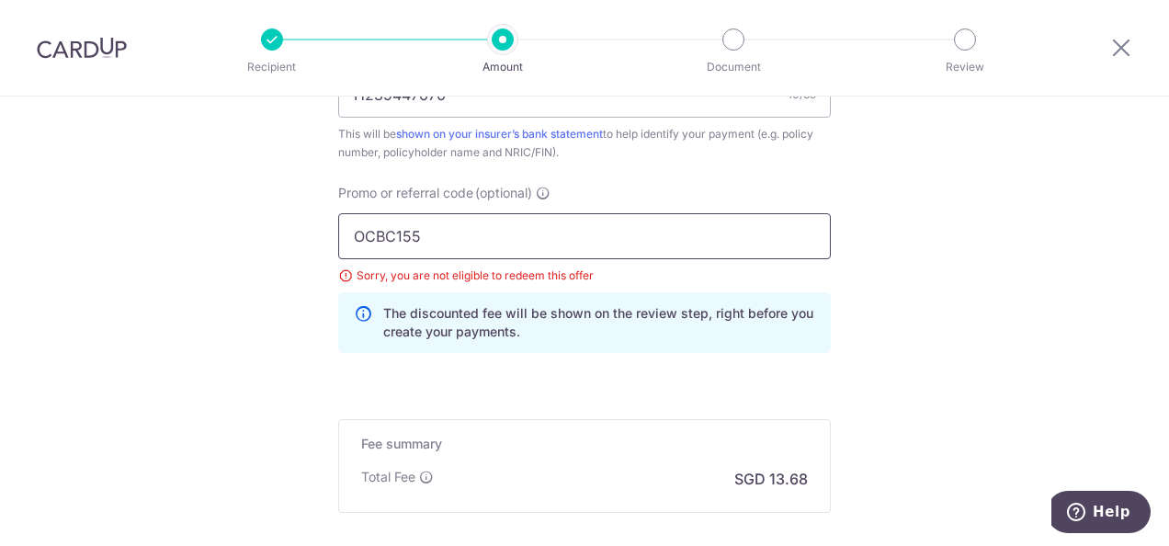
scroll to position [1378, 0]
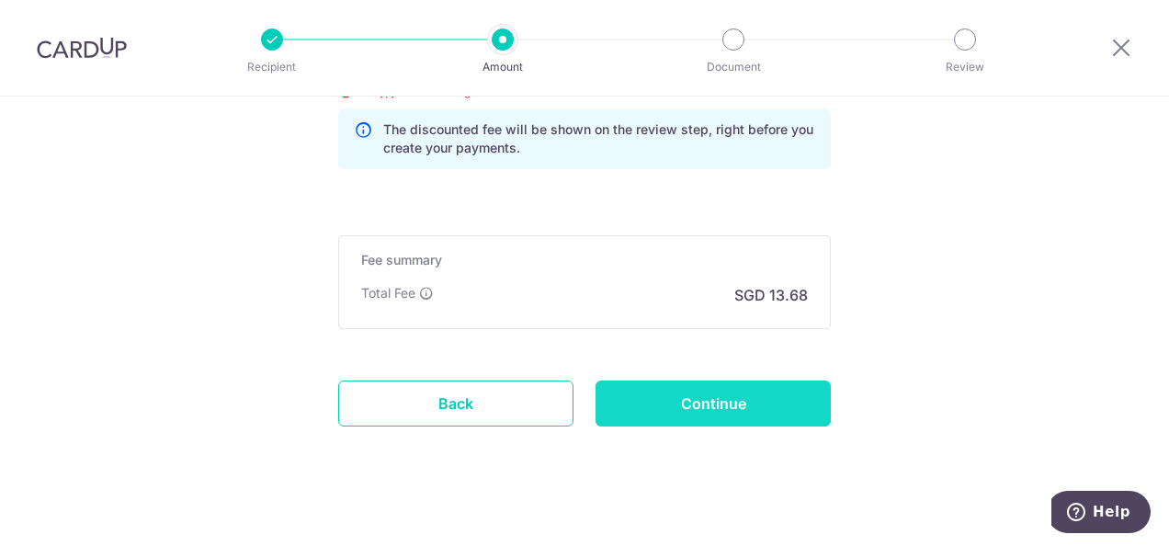
type input "OCBC155"
click at [714, 394] on input "Continue" at bounding box center [712, 403] width 235 height 46
type input "Update Schedule"
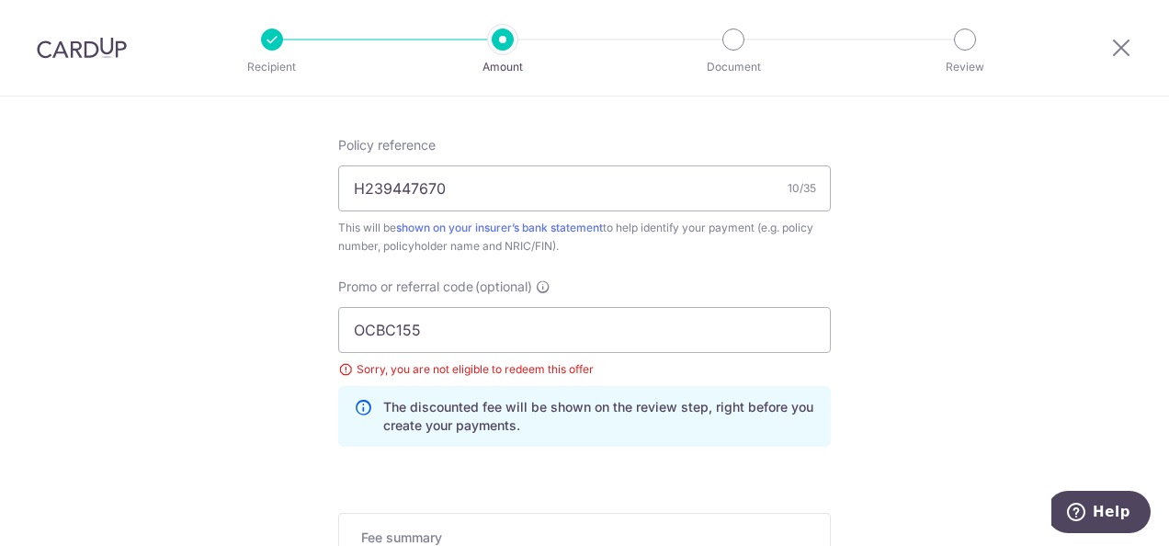
scroll to position [1102, 0]
drag, startPoint x: 457, startPoint y: 325, endPoint x: 317, endPoint y: 332, distance: 139.8
paste input "9"
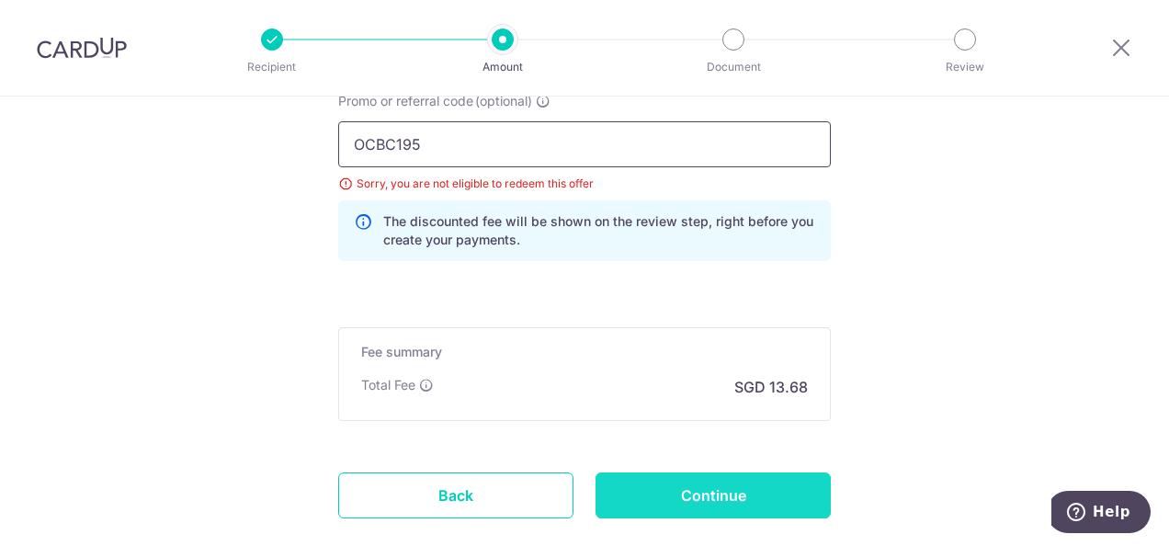
type input "OCBC195"
click at [711, 478] on input "Continue" at bounding box center [712, 495] width 235 height 46
type input "Update Schedule"
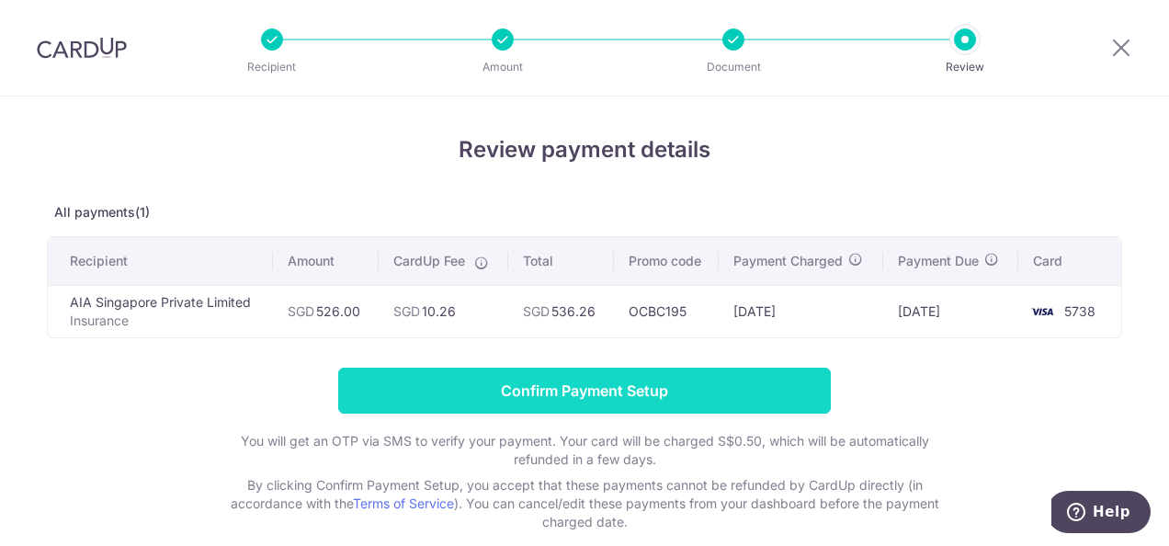
click at [464, 384] on input "Confirm Payment Setup" at bounding box center [584, 390] width 492 height 46
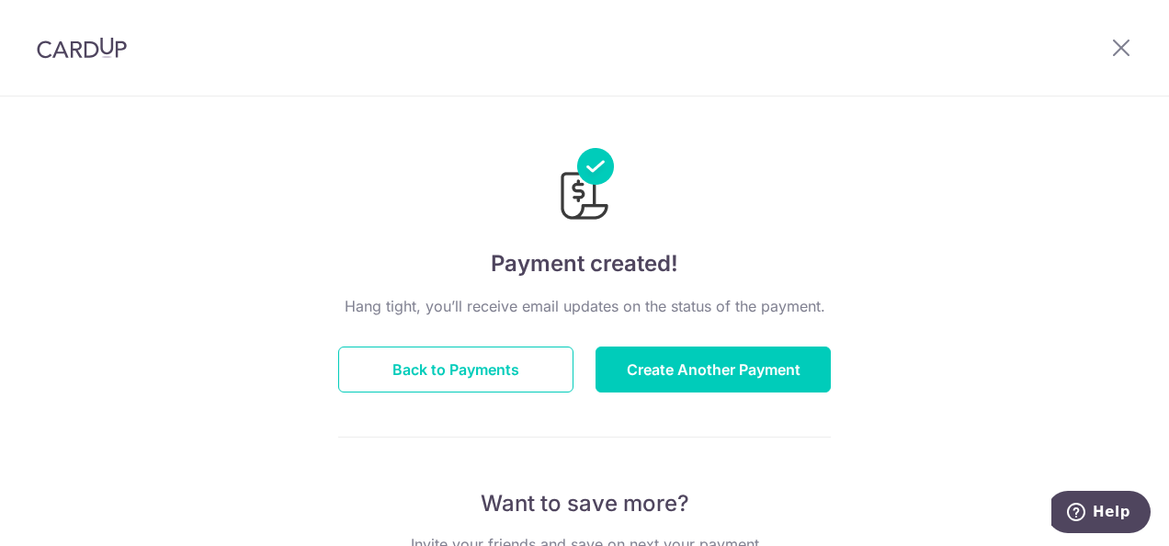
click at [771, 165] on div at bounding box center [584, 172] width 492 height 107
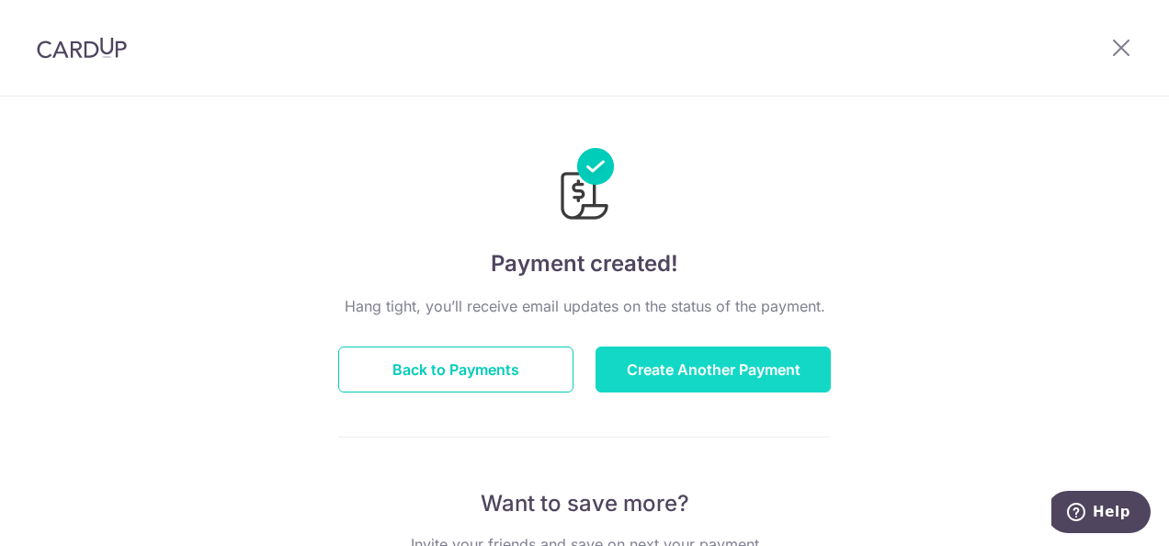
click at [706, 373] on button "Create Another Payment" at bounding box center [712, 369] width 235 height 46
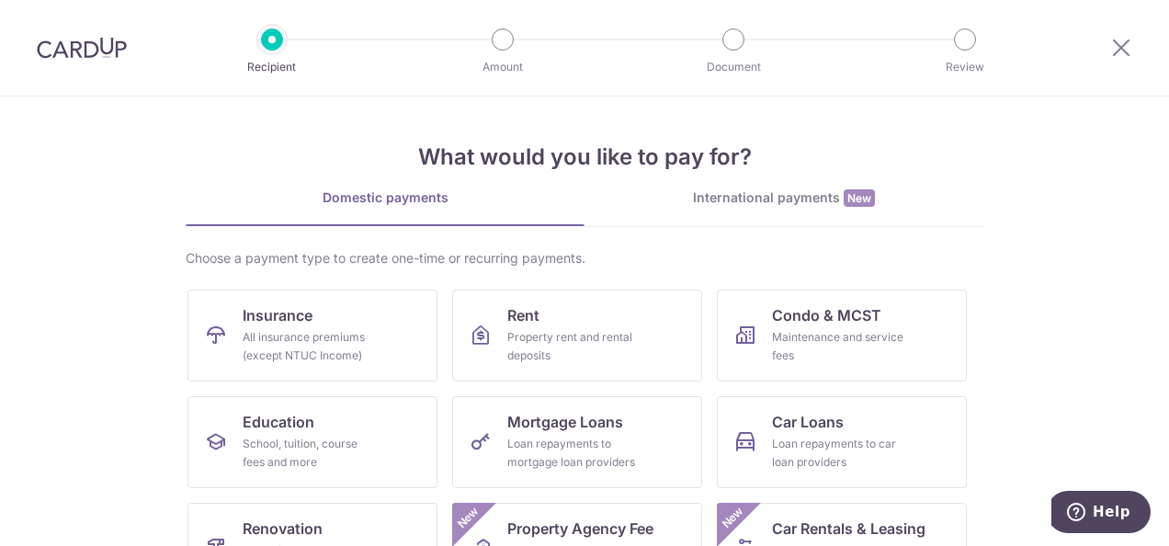
scroll to position [92, 0]
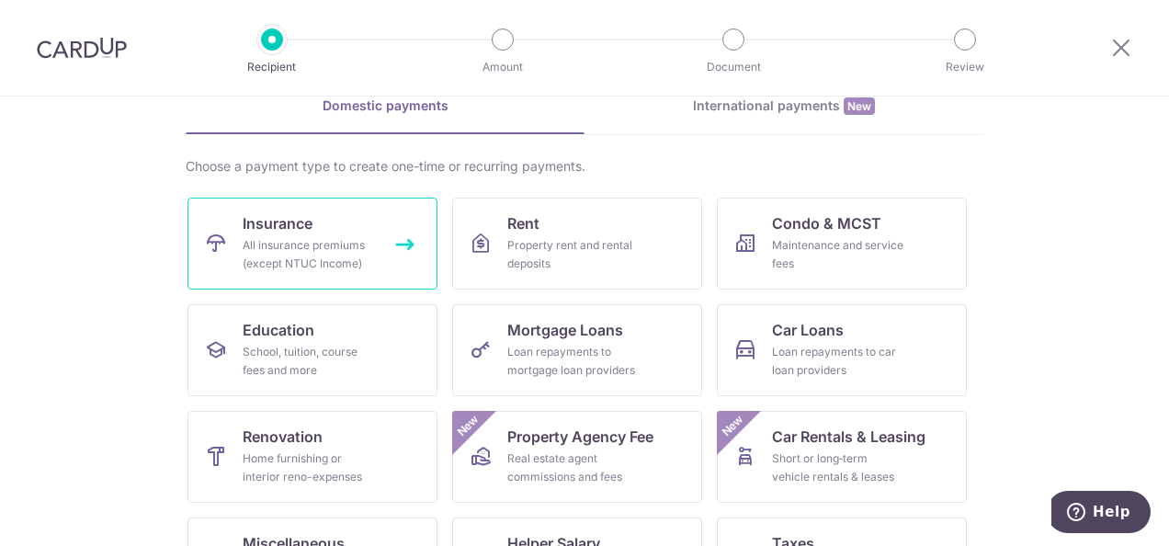
click at [275, 251] on div "All insurance premiums (except NTUC Income)" at bounding box center [309, 254] width 132 height 37
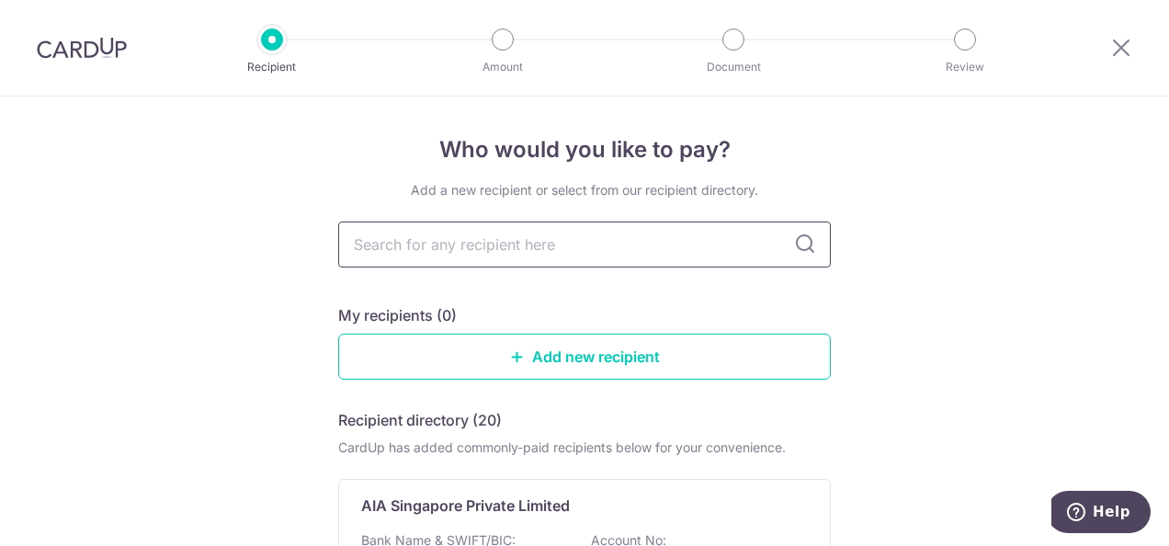
click at [380, 243] on input "text" at bounding box center [584, 244] width 492 height 46
type input "aia"
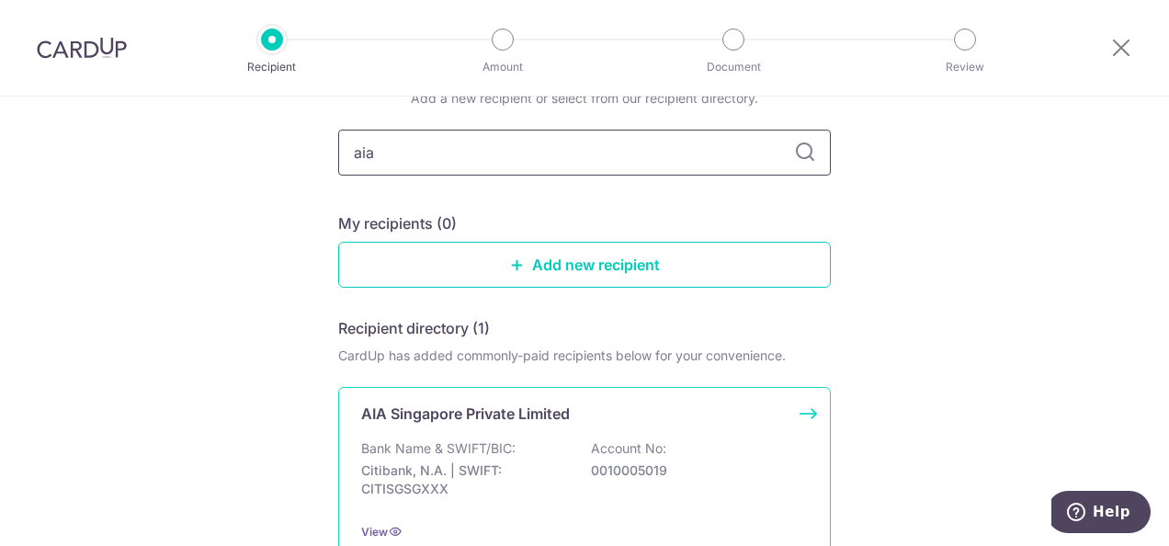
scroll to position [184, 0]
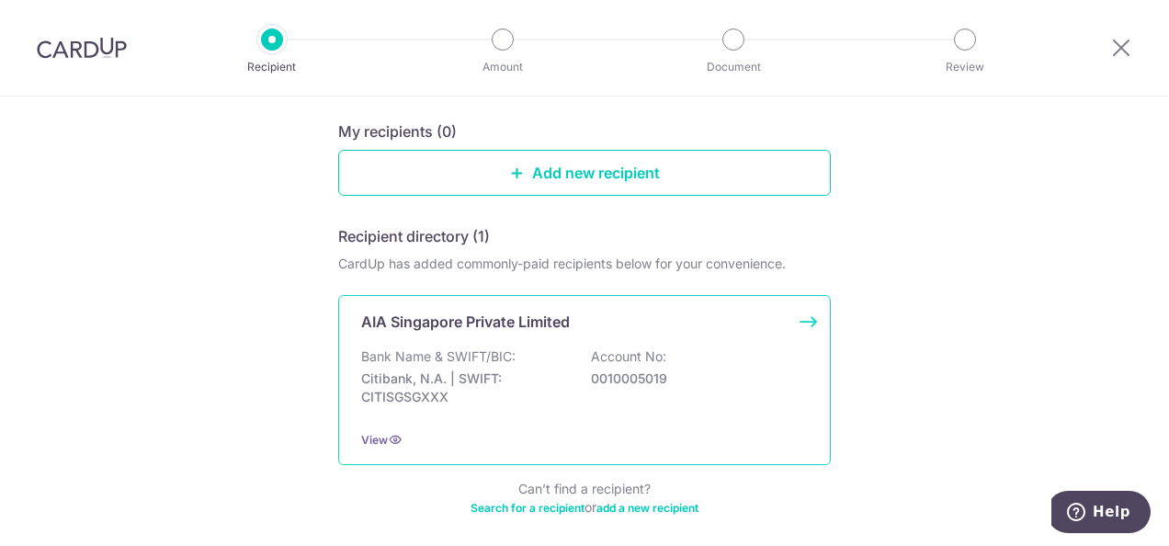
click at [503, 359] on p "Bank Name & SWIFT/BIC:" at bounding box center [438, 356] width 154 height 18
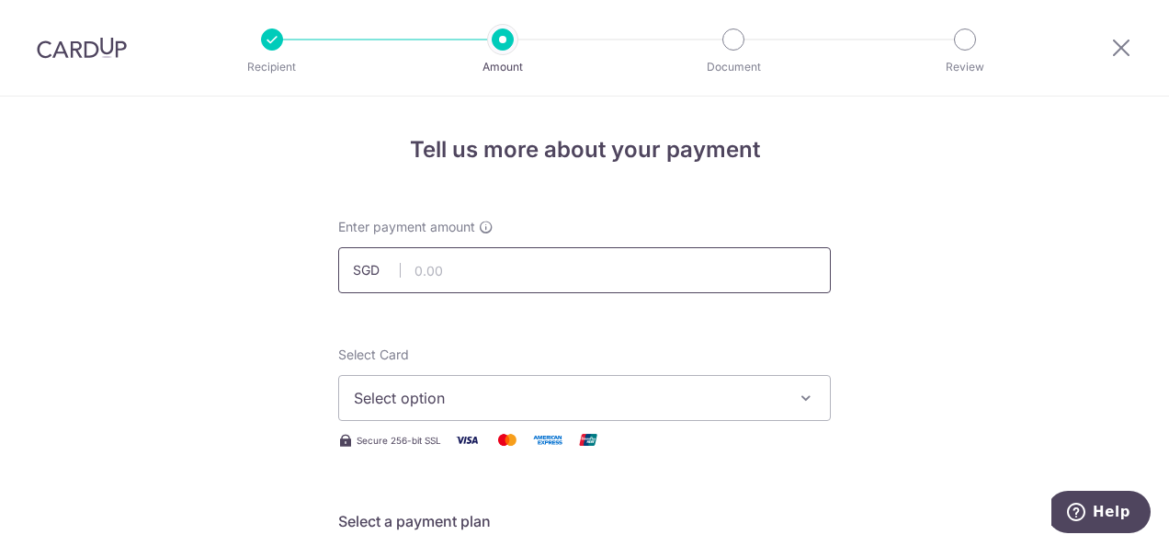
click at [520, 277] on input "text" at bounding box center [584, 270] width 492 height 46
type input "526.00"
type input "H239447670"
type input "OCBC195"
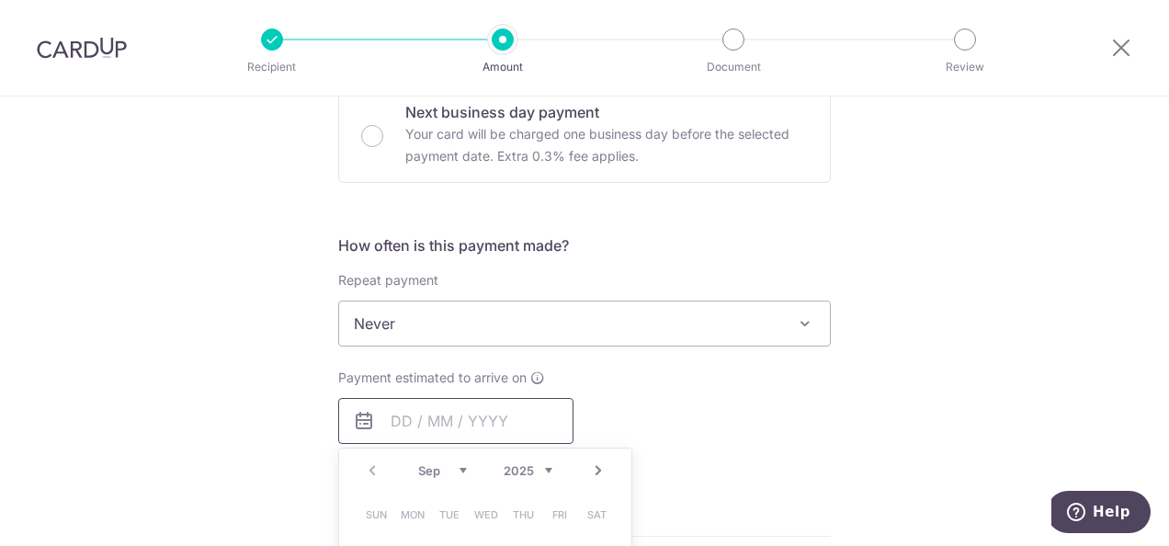
scroll to position [665, 0]
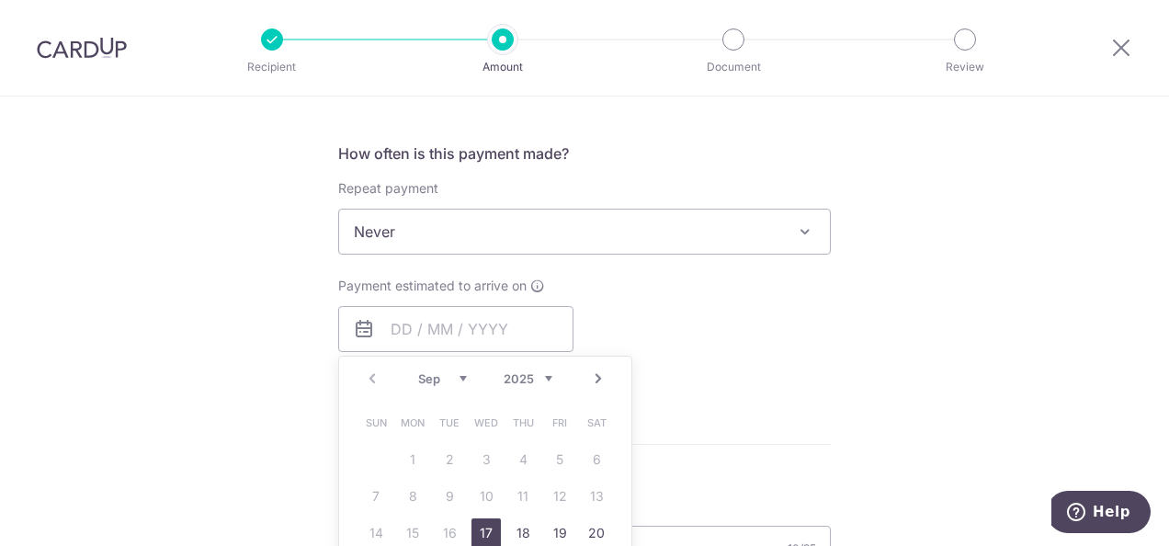
click at [481, 526] on link "17" at bounding box center [485, 532] width 29 height 29
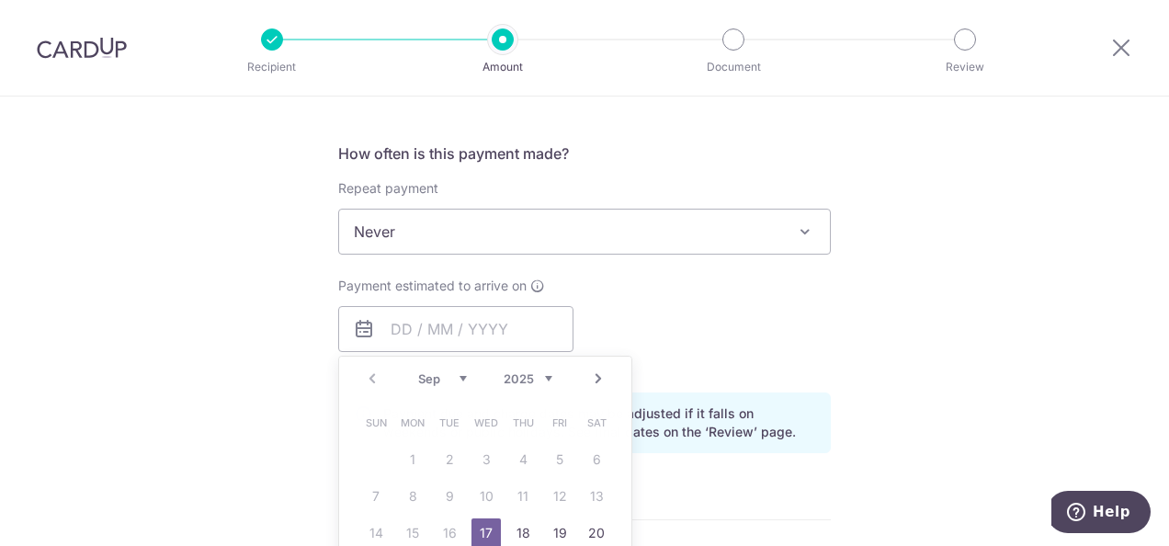
type input "[DATE]"
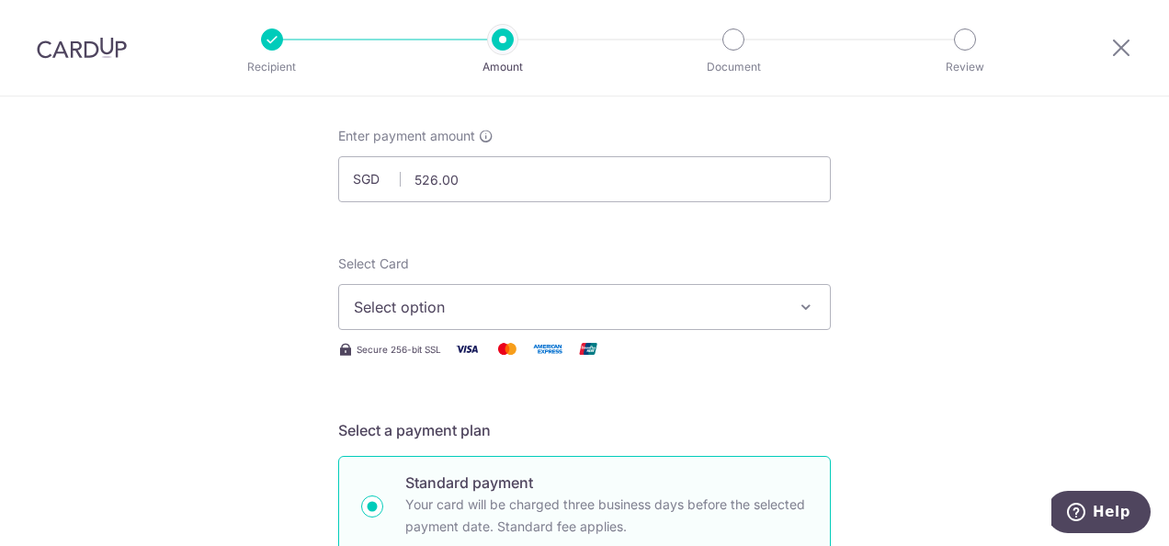
scroll to position [114, 0]
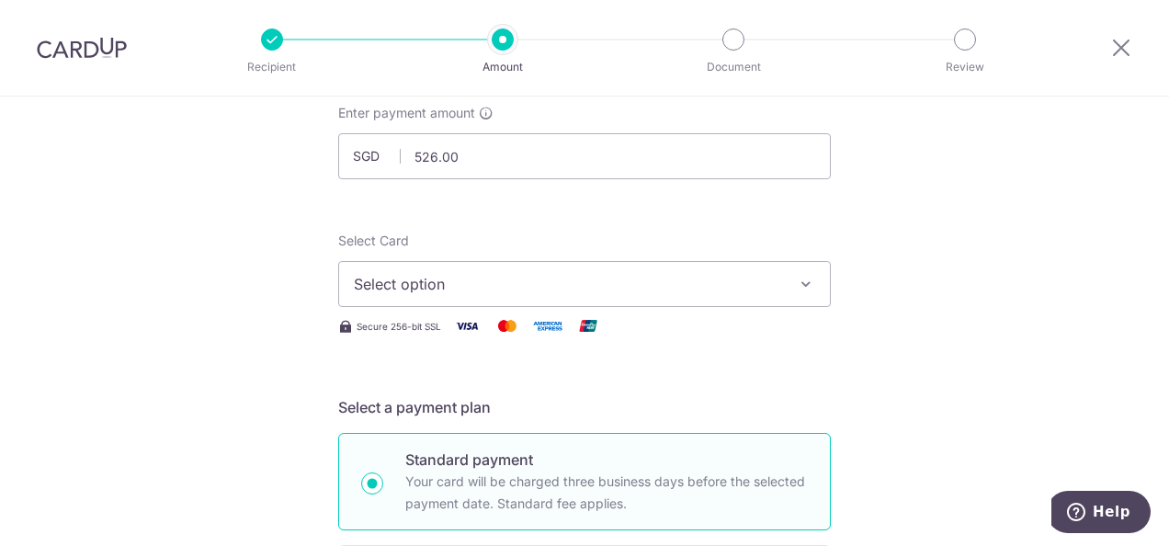
click at [797, 285] on icon "button" at bounding box center [806, 284] width 18 height 18
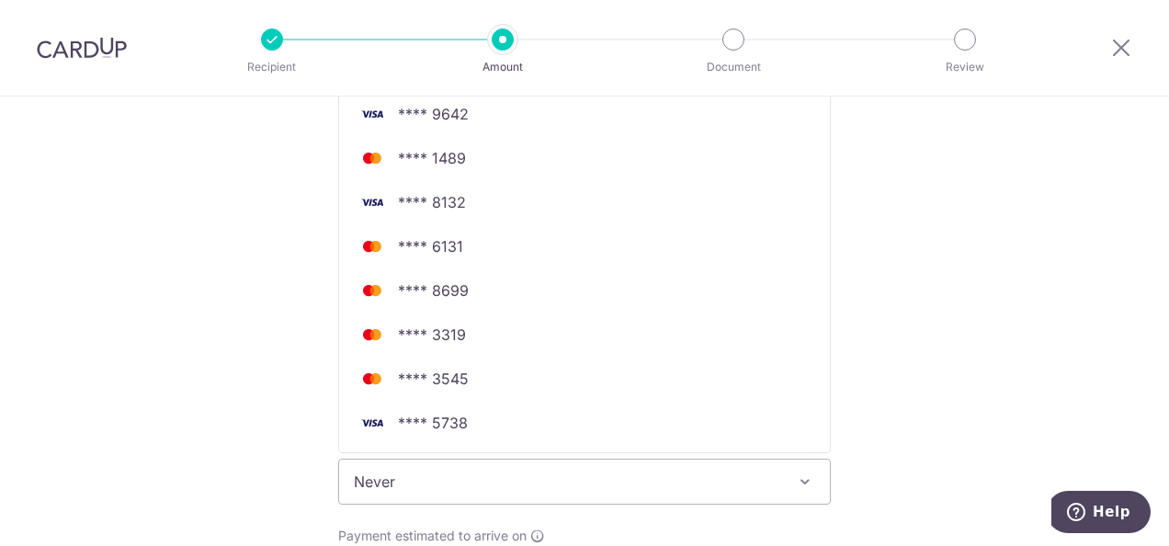
scroll to position [481, 0]
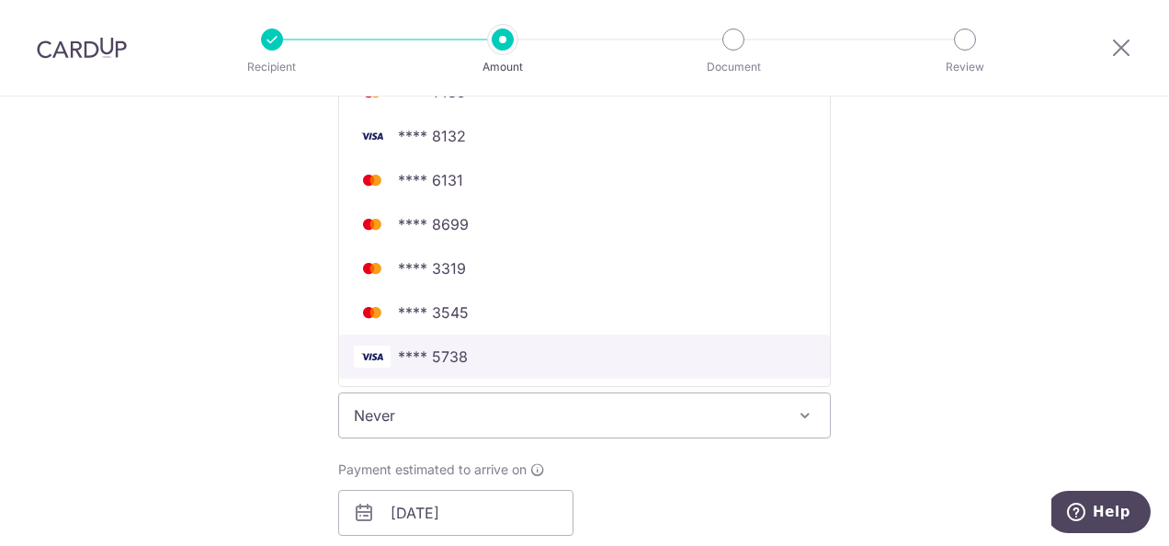
click at [447, 356] on span "**** 5738" at bounding box center [433, 356] width 70 height 22
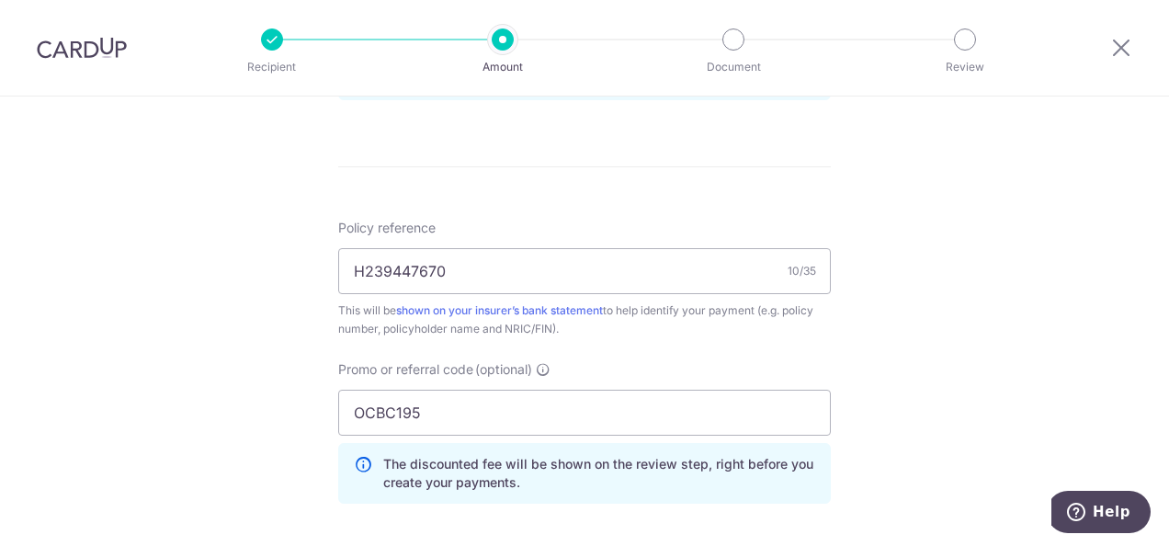
scroll to position [1033, 0]
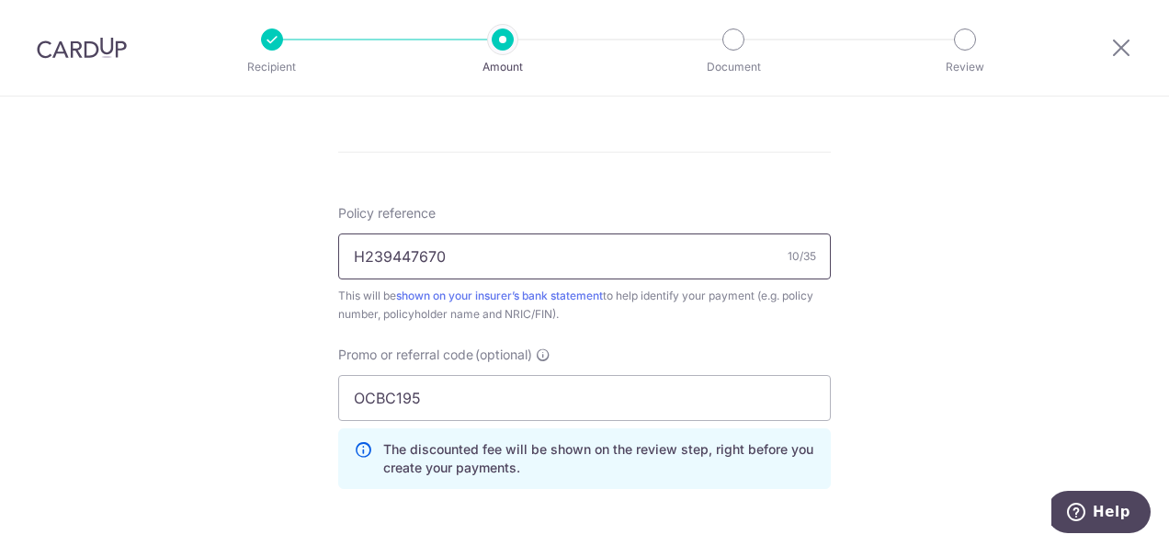
click at [508, 261] on input "H239447670" at bounding box center [584, 256] width 492 height 46
drag, startPoint x: 512, startPoint y: 254, endPoint x: 325, endPoint y: 257, distance: 186.5
paste input "H239447683"
type input "H239447683"
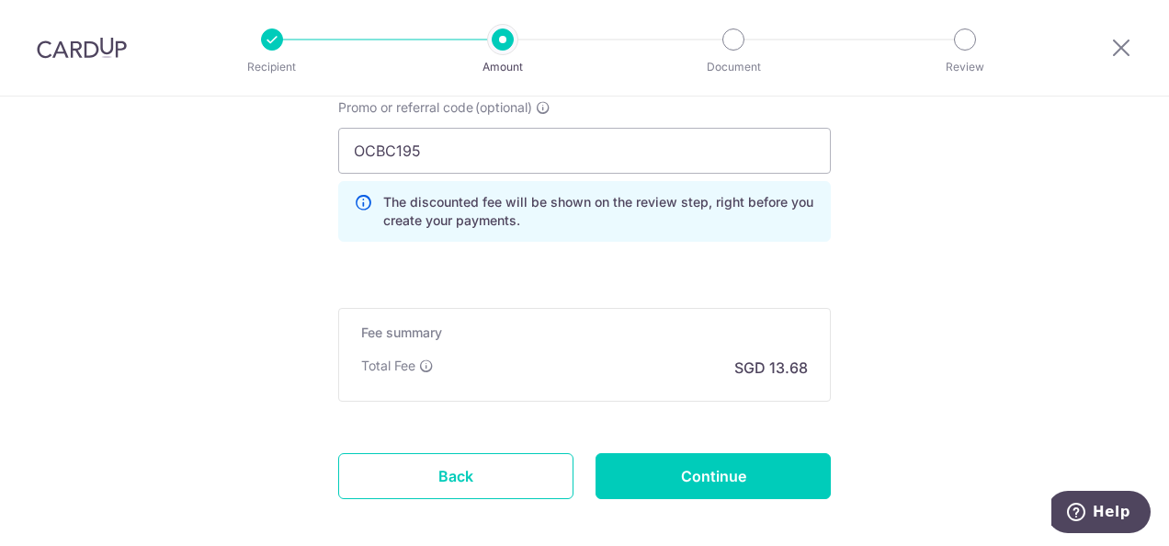
scroll to position [1308, 0]
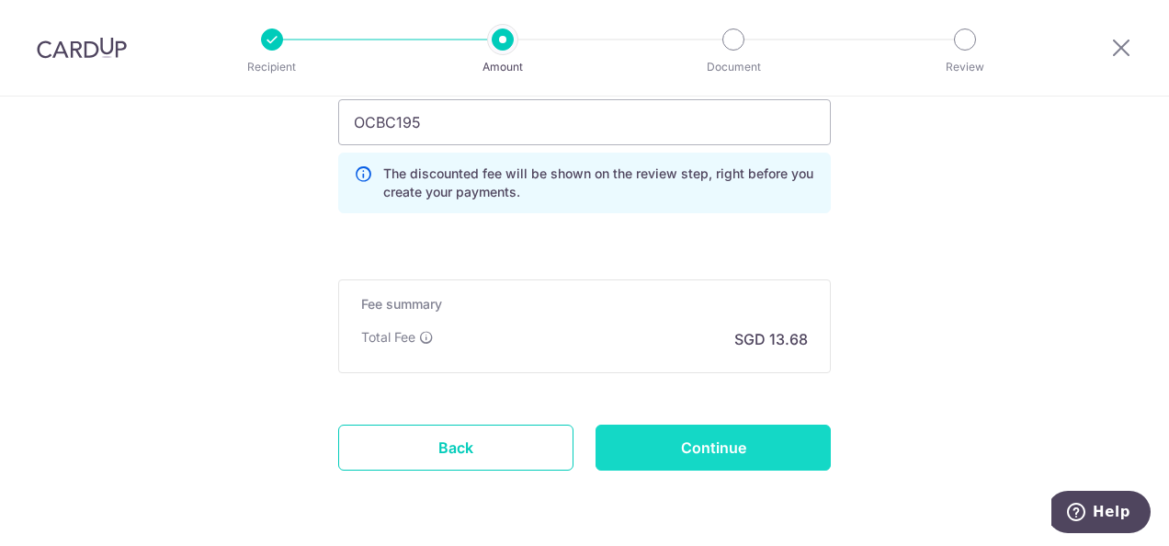
click at [691, 444] on input "Continue" at bounding box center [712, 447] width 235 height 46
type input "Create Schedule"
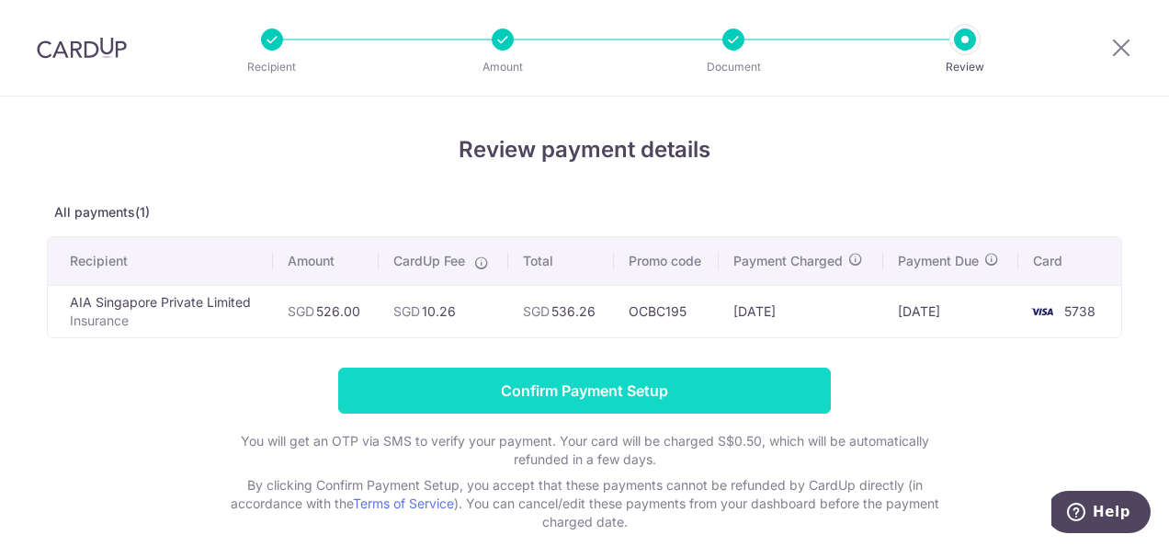
click at [600, 387] on input "Confirm Payment Setup" at bounding box center [584, 390] width 492 height 46
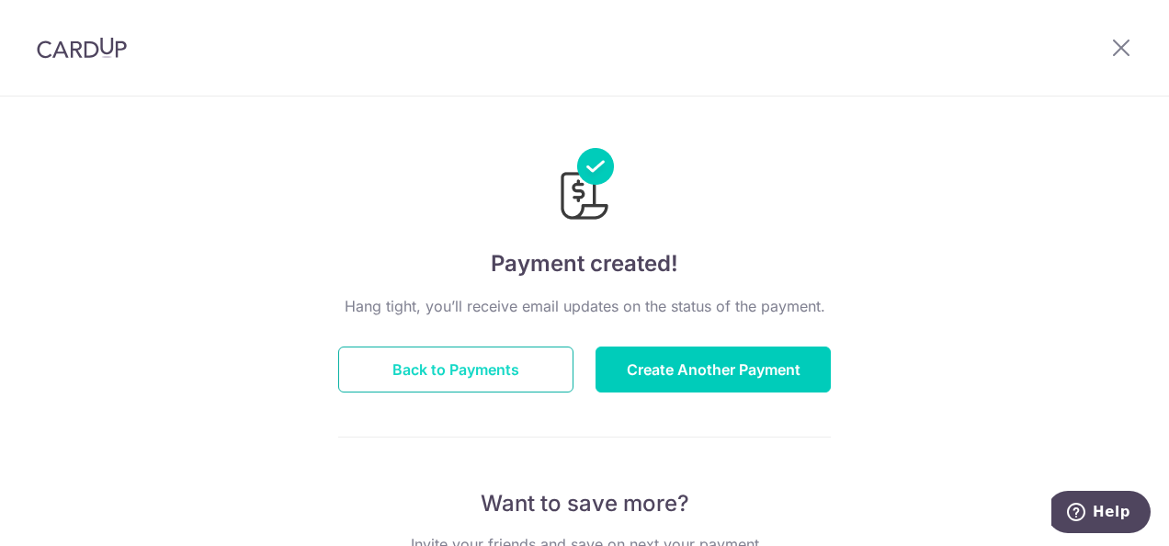
click at [483, 362] on button "Back to Payments" at bounding box center [455, 369] width 235 height 46
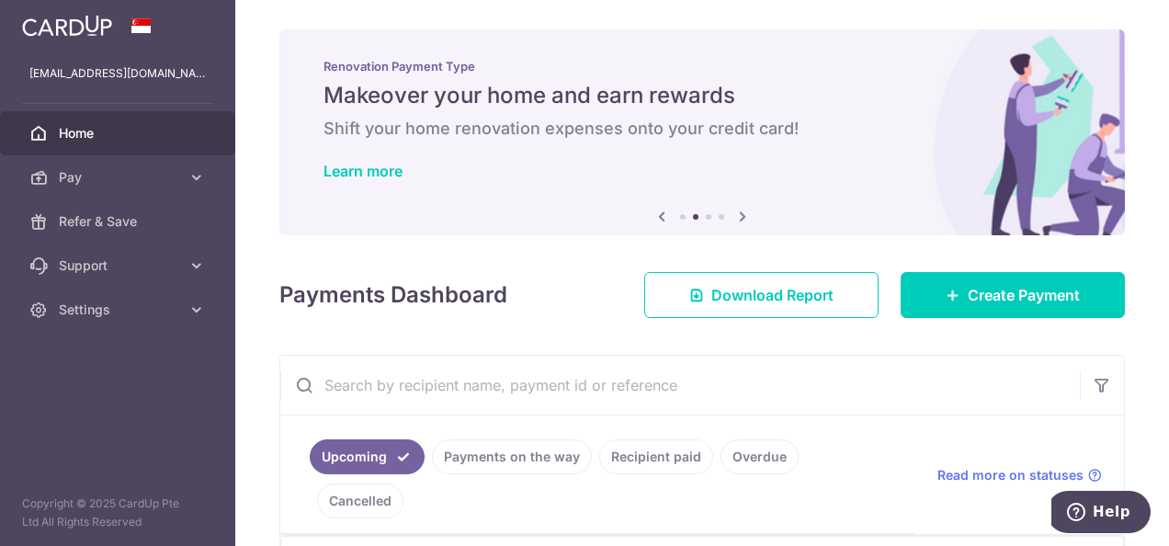
click at [75, 126] on span "Home" at bounding box center [119, 133] width 121 height 18
click at [72, 125] on span "Home" at bounding box center [119, 133] width 121 height 18
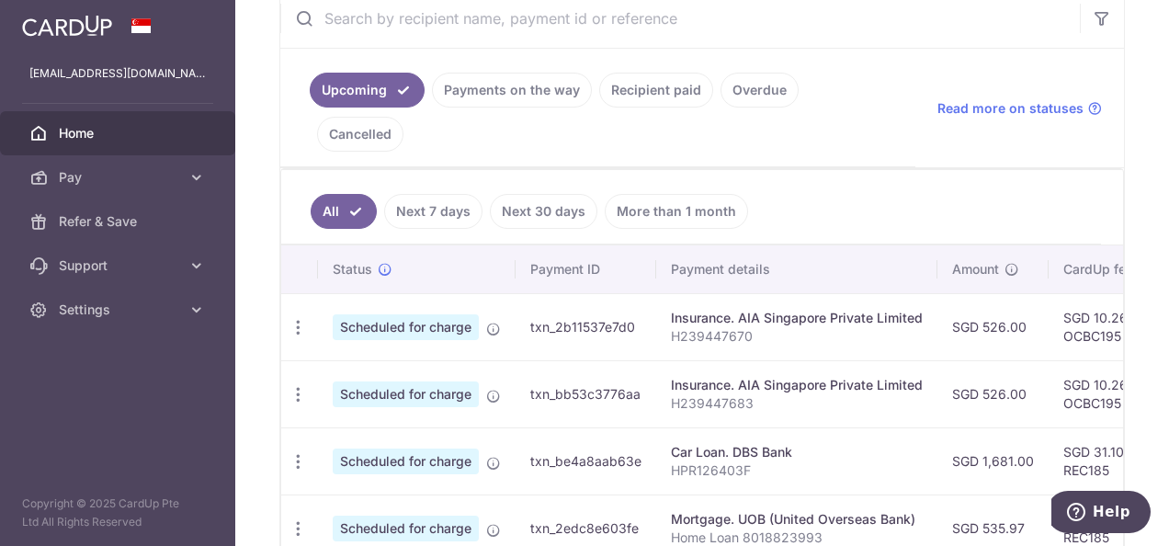
scroll to position [366, 0]
click at [945, 33] on input "text" at bounding box center [679, 19] width 799 height 59
